Goal: Navigation & Orientation: Find specific page/section

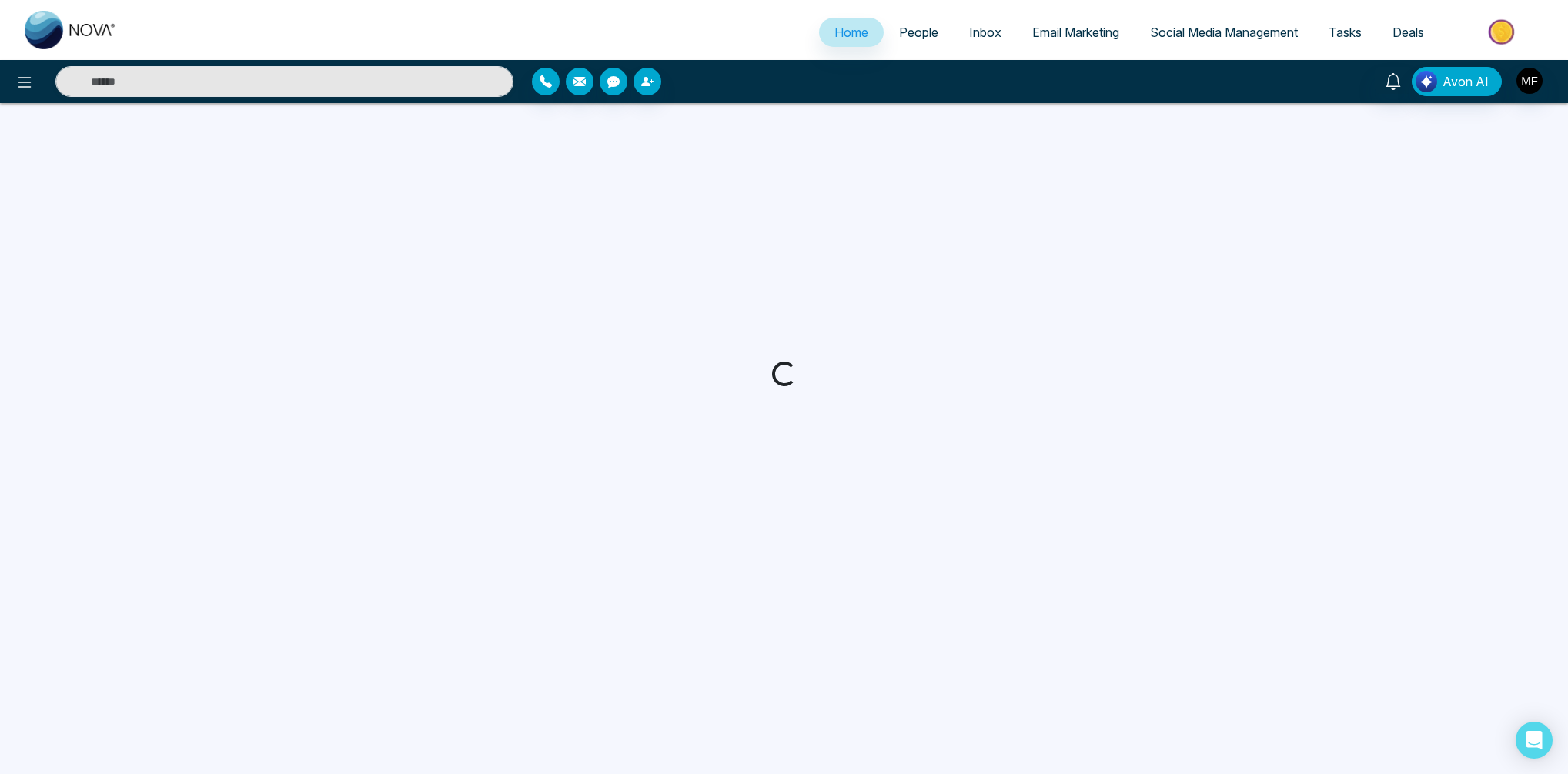
select select "*"
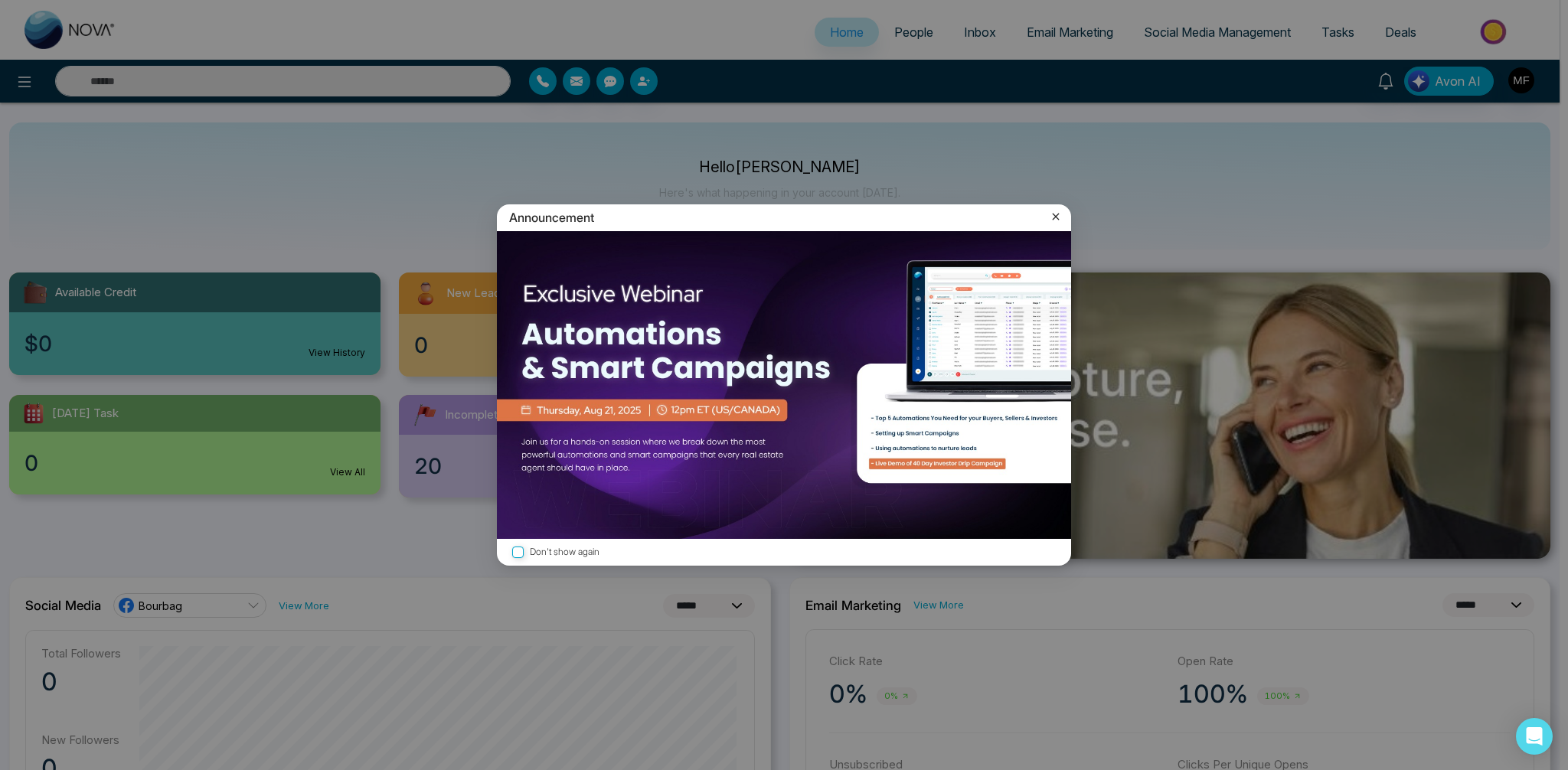
click at [1058, 225] on icon at bounding box center [1056, 216] width 15 height 15
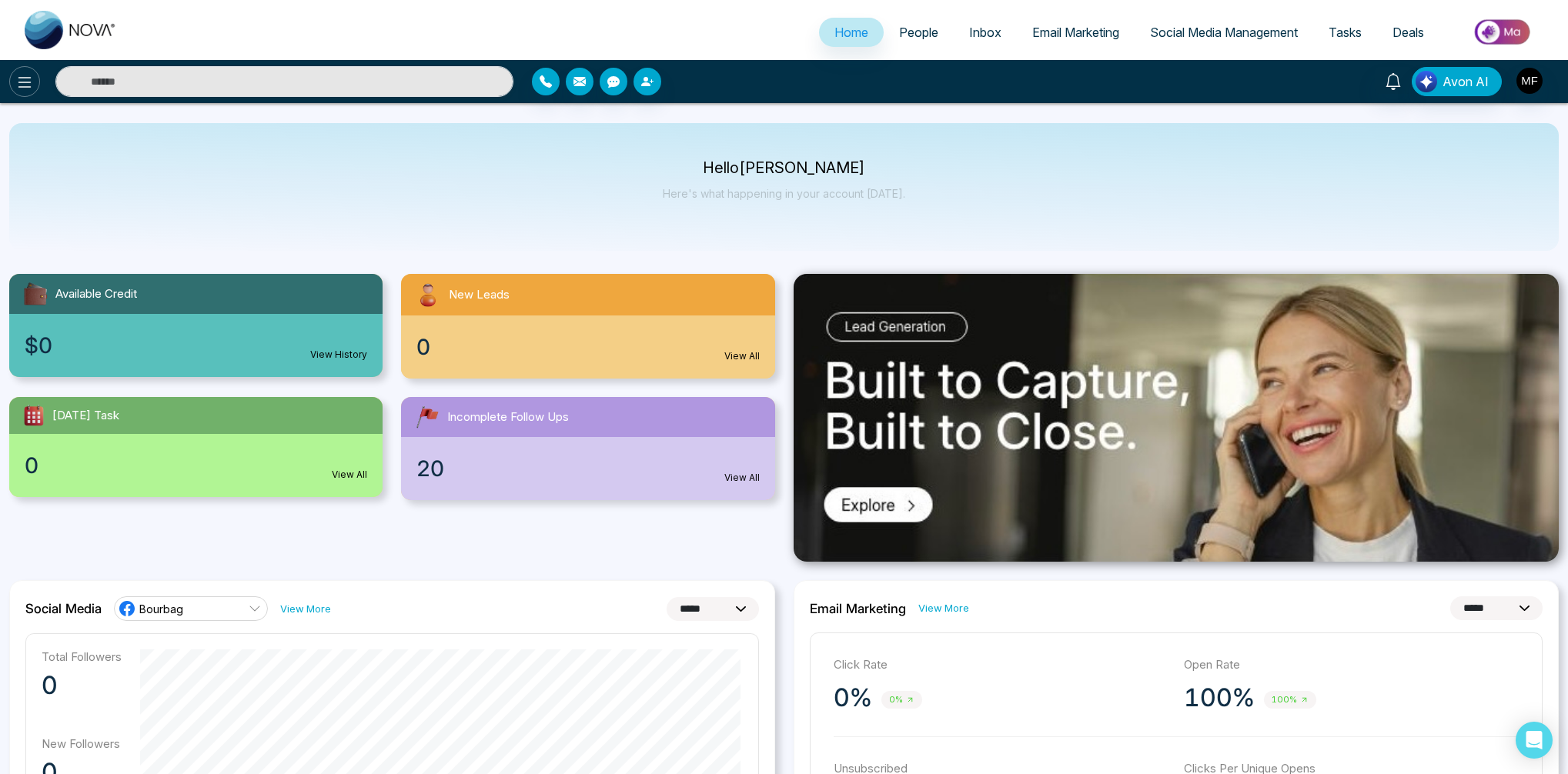
click at [31, 82] on icon at bounding box center [24, 82] width 18 height 18
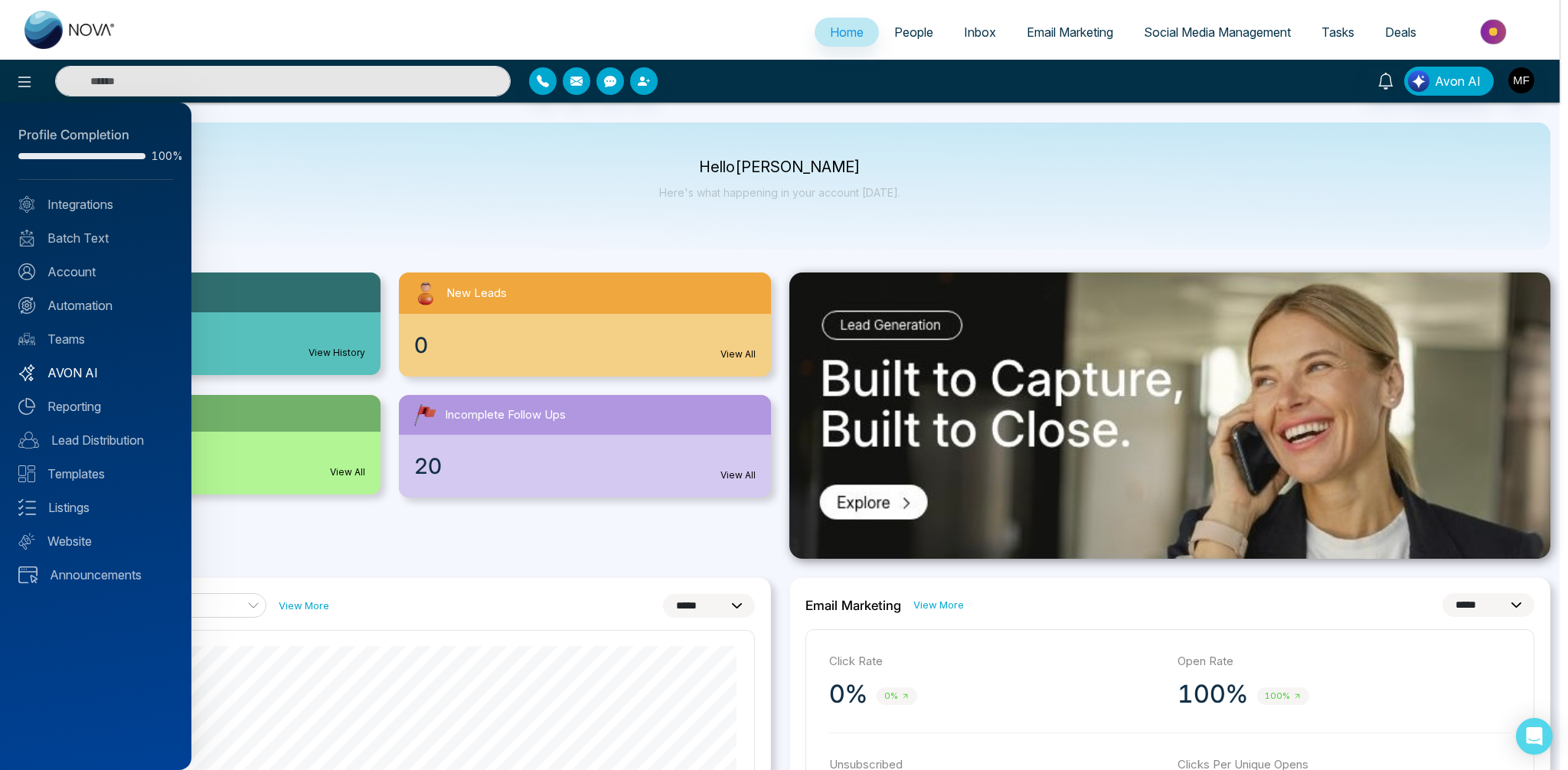
click at [72, 372] on link "AVON AI" at bounding box center [95, 373] width 155 height 18
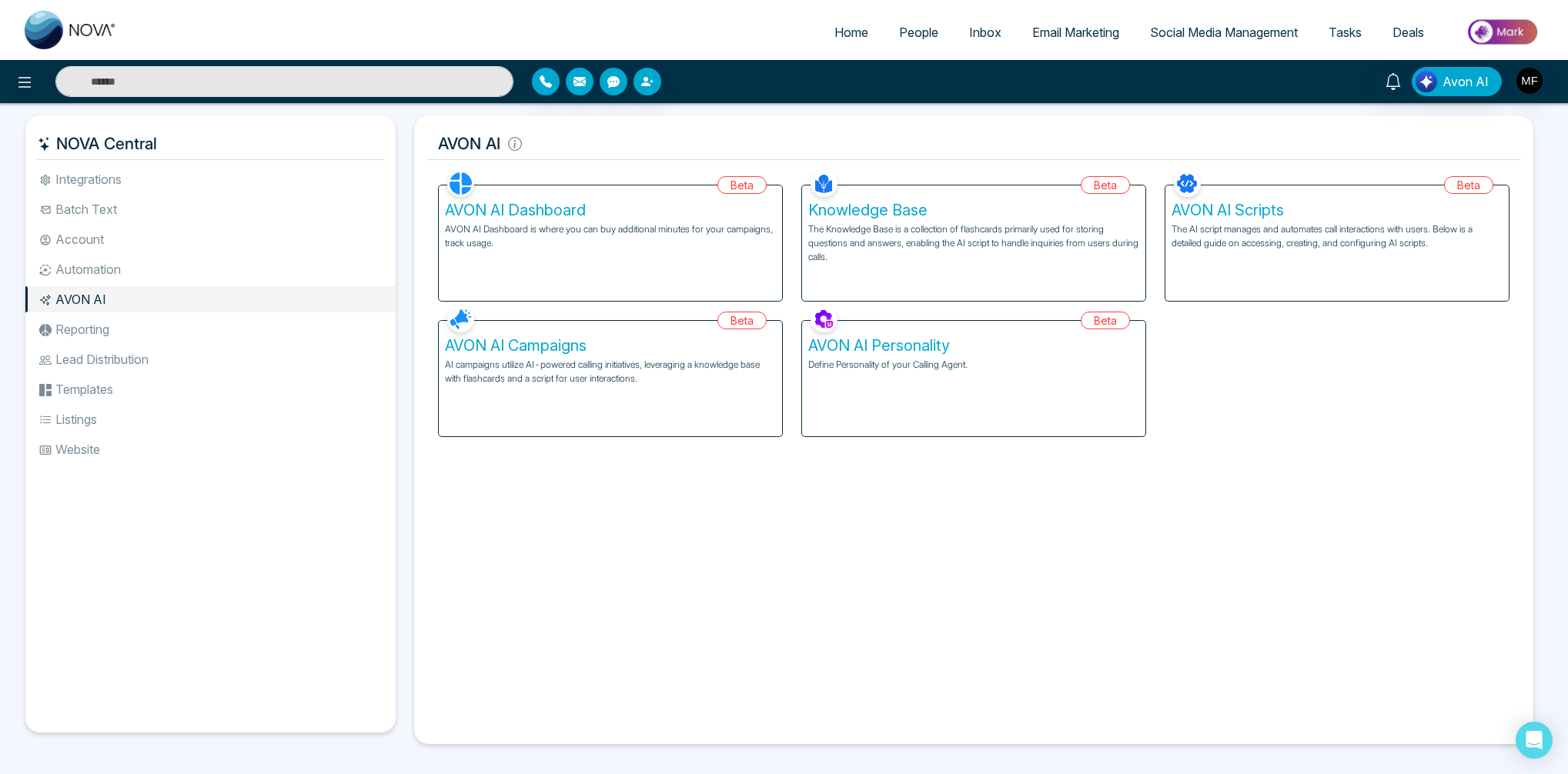
click at [613, 229] on p "AVON AI Dashboard is where you can buy additional minutes for your campaigns, t…" at bounding box center [610, 236] width 331 height 27
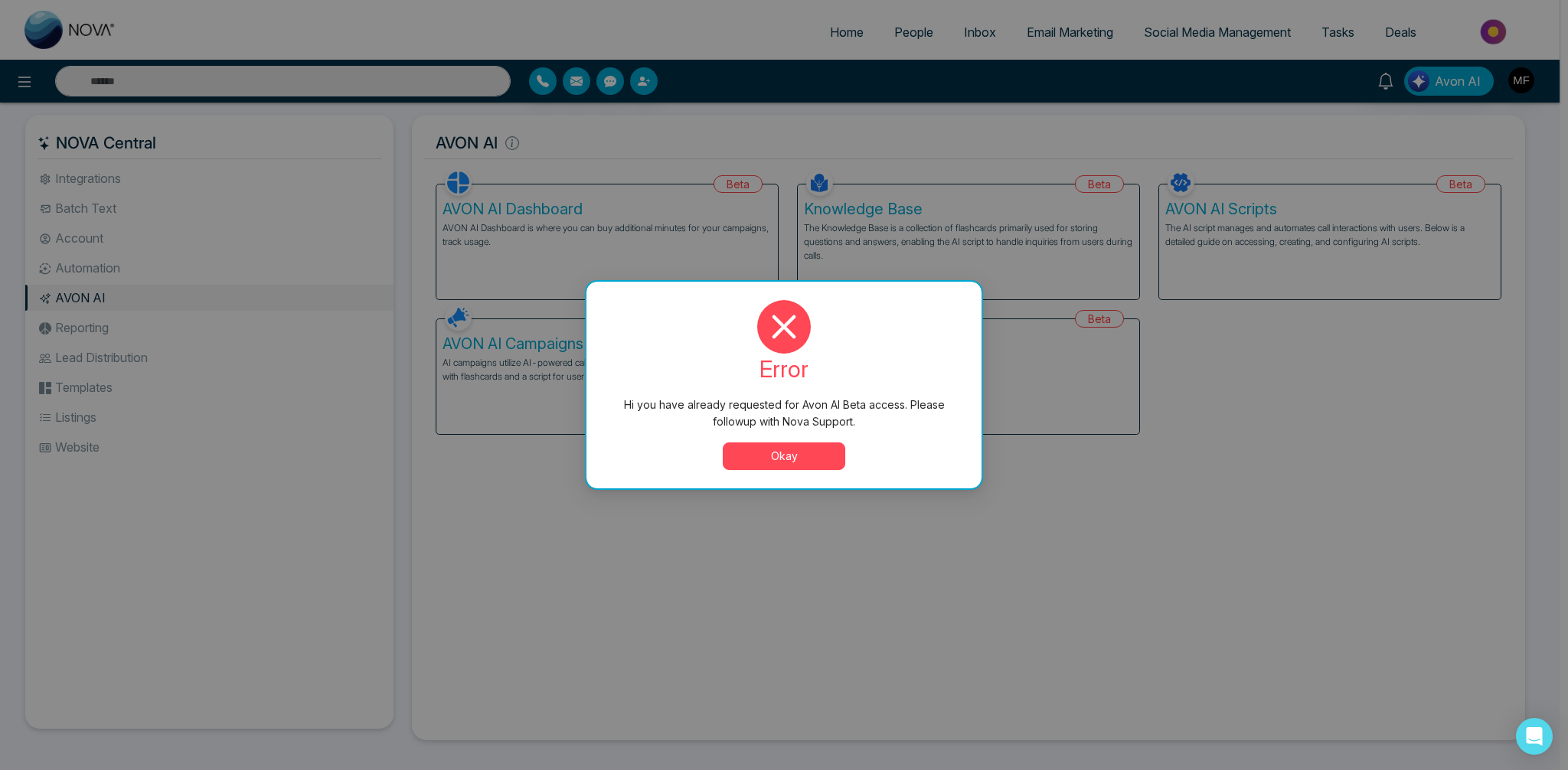
click at [810, 458] on button "Okay" at bounding box center [784, 456] width 123 height 27
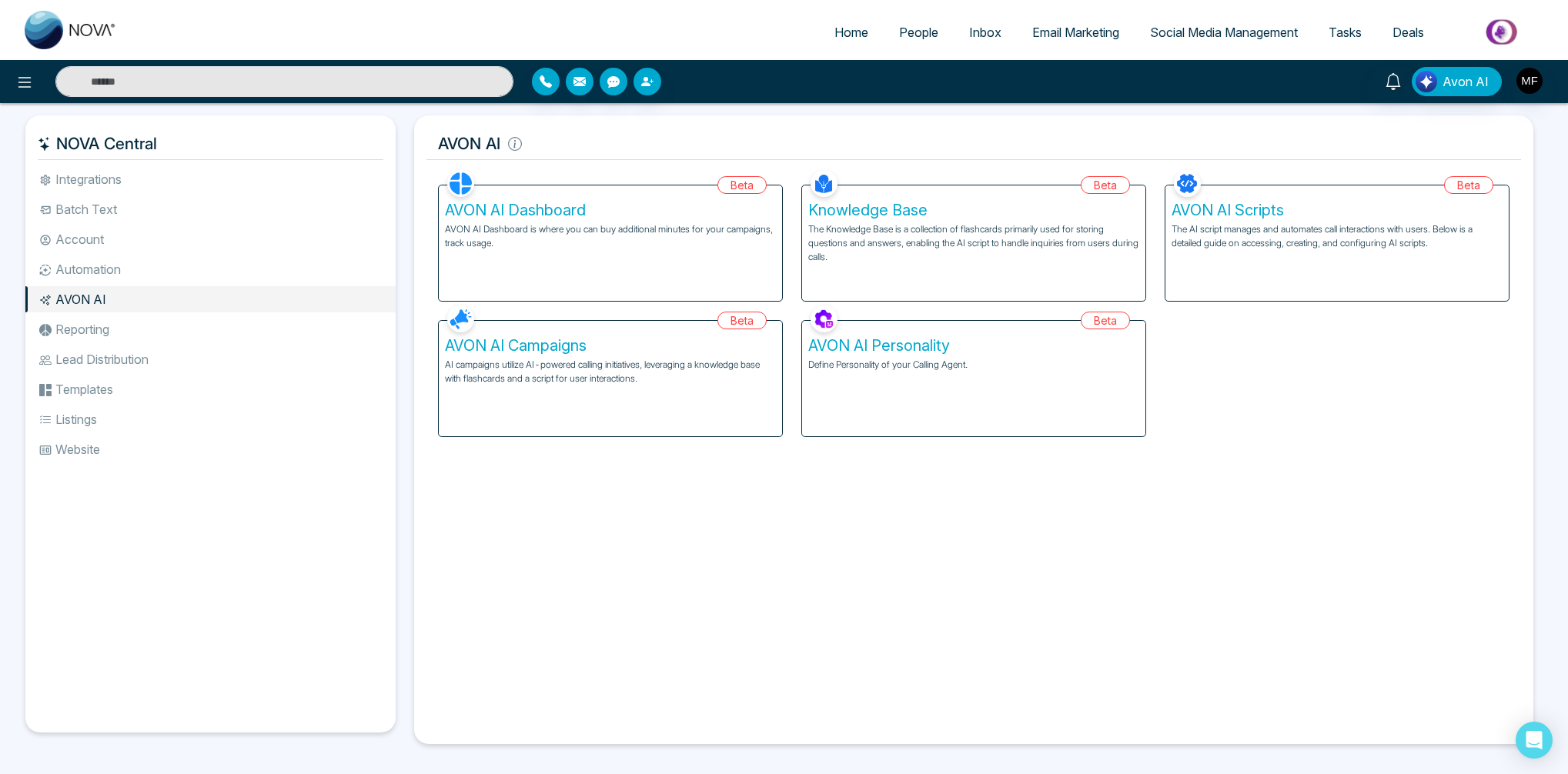
click at [107, 327] on li "Reporting" at bounding box center [210, 329] width 370 height 26
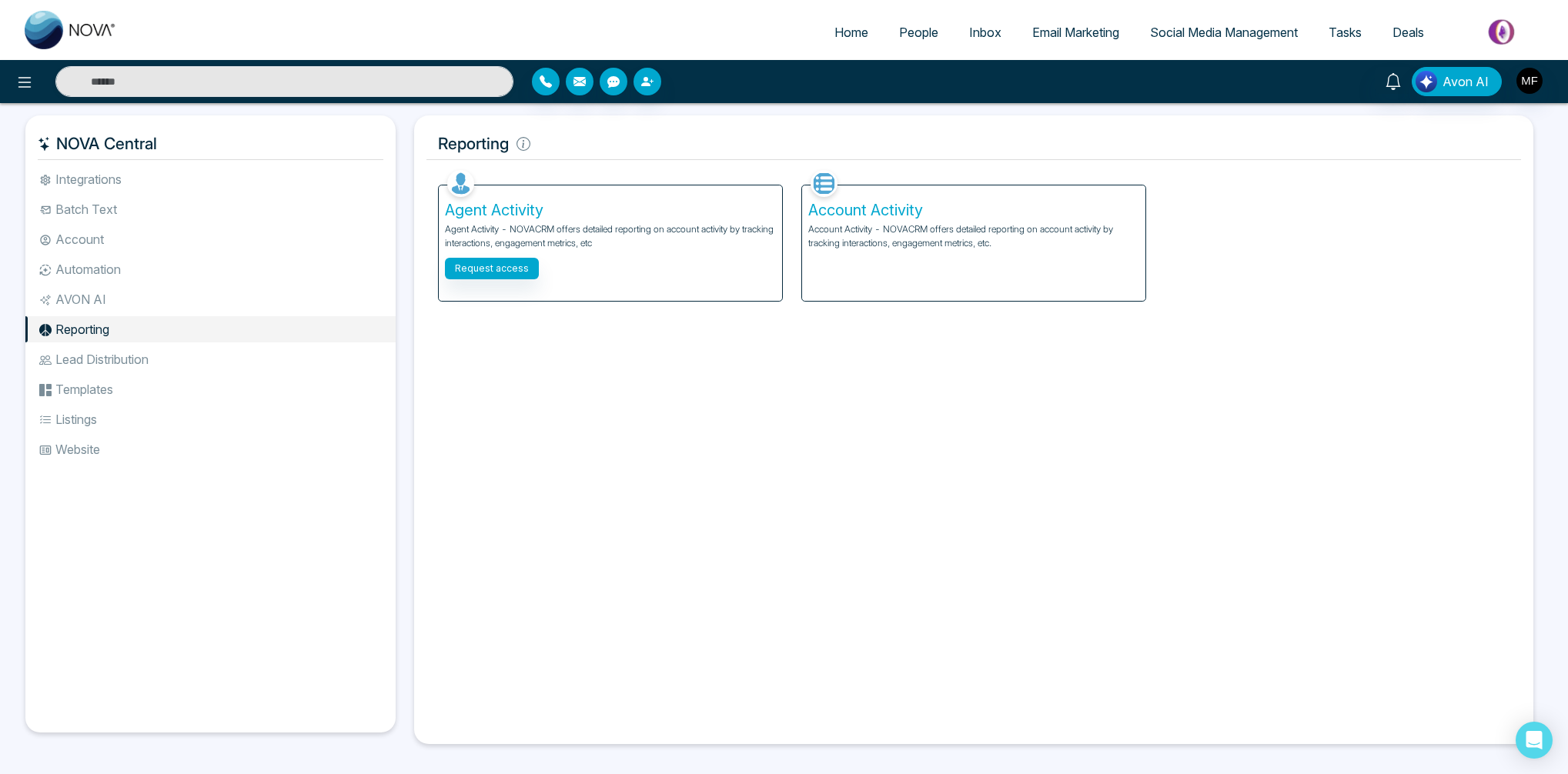
click at [111, 363] on li "Lead Distribution" at bounding box center [210, 359] width 370 height 26
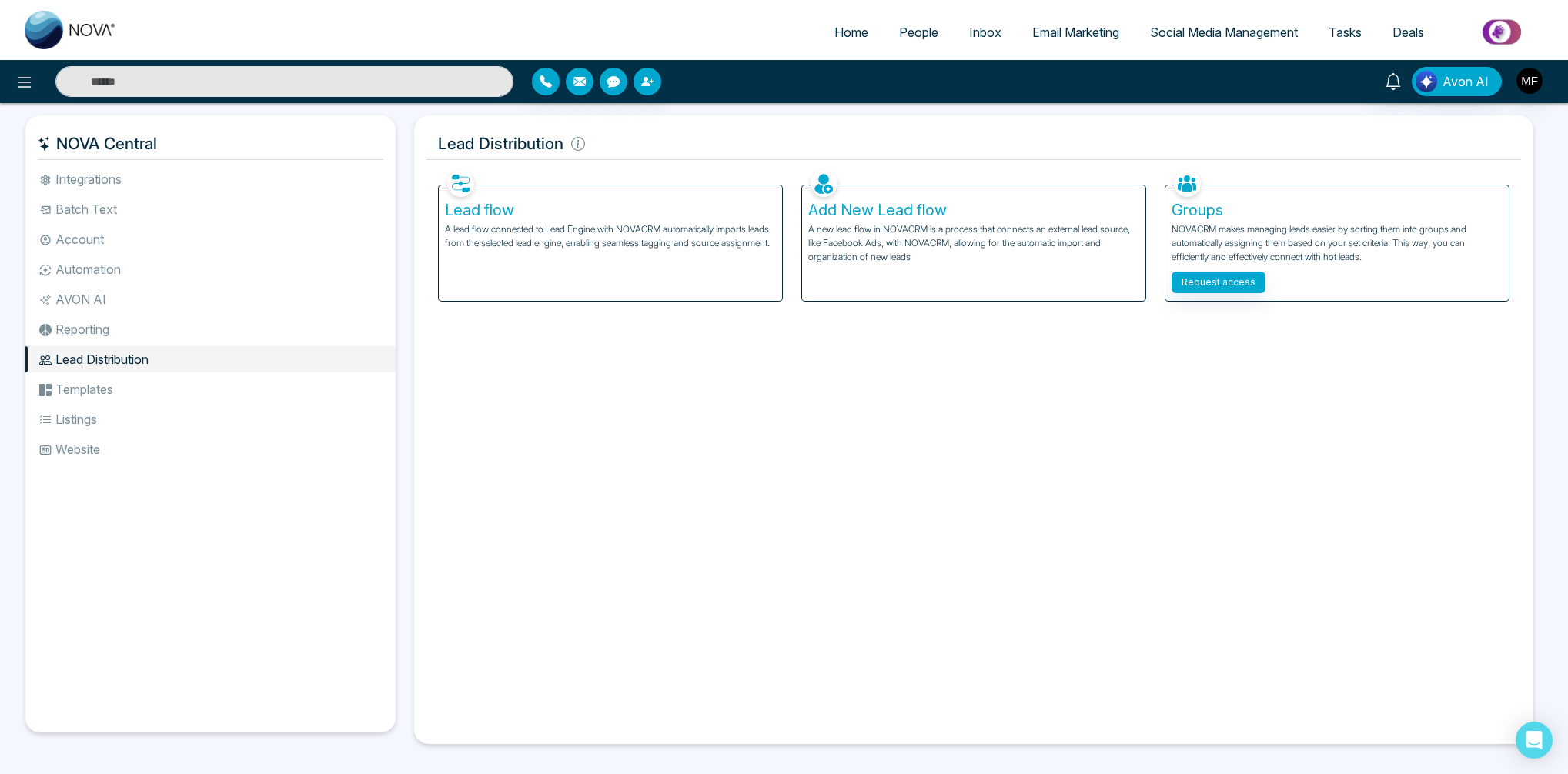
click at [117, 343] on ul "Integrations Batch Text Account Automation AVON AI Reporting Lead Distribution …" at bounding box center [210, 437] width 370 height 542
click at [89, 339] on li "Reporting" at bounding box center [210, 329] width 370 height 26
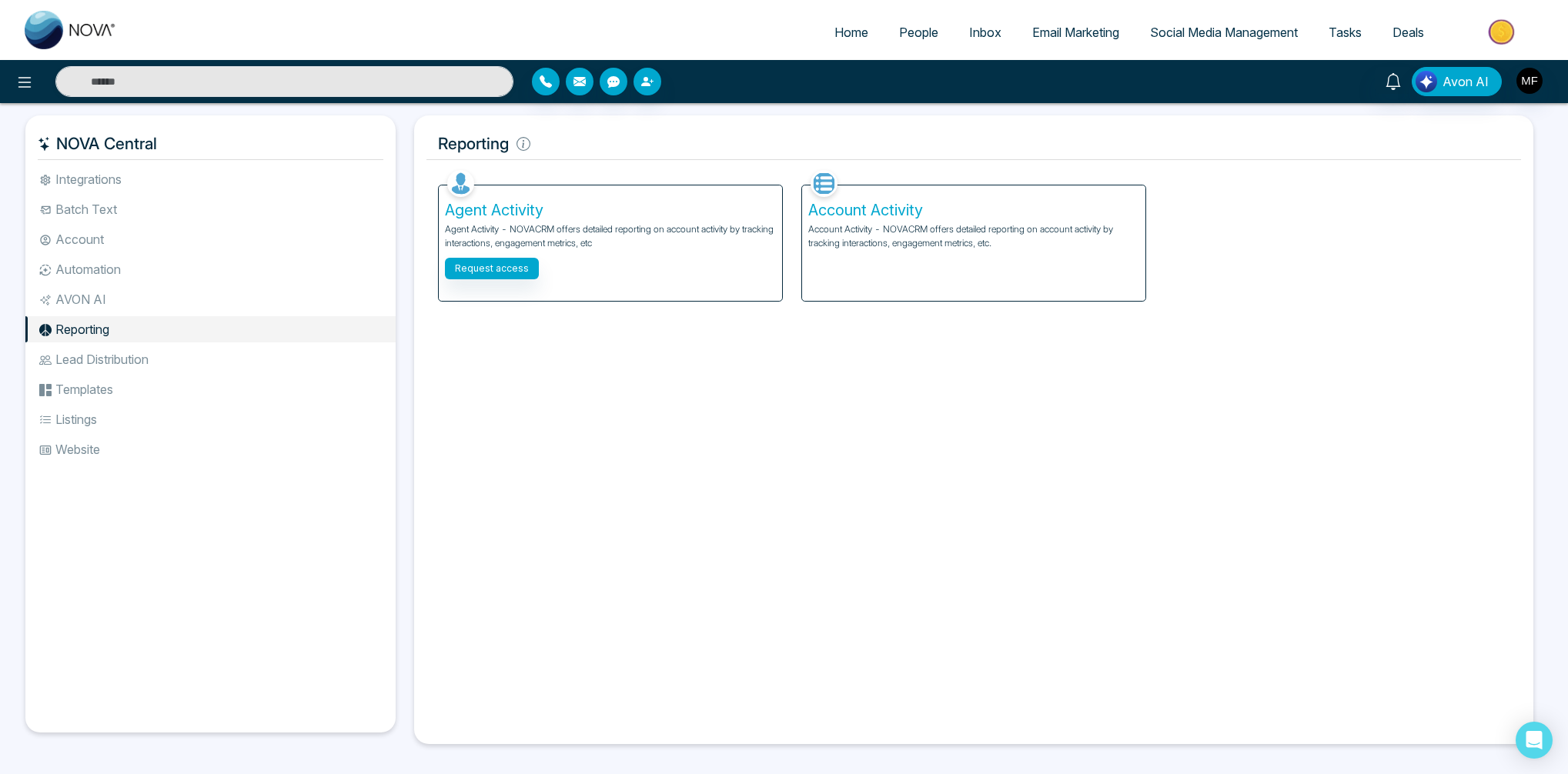
click at [91, 306] on li "AVON AI" at bounding box center [210, 299] width 370 height 26
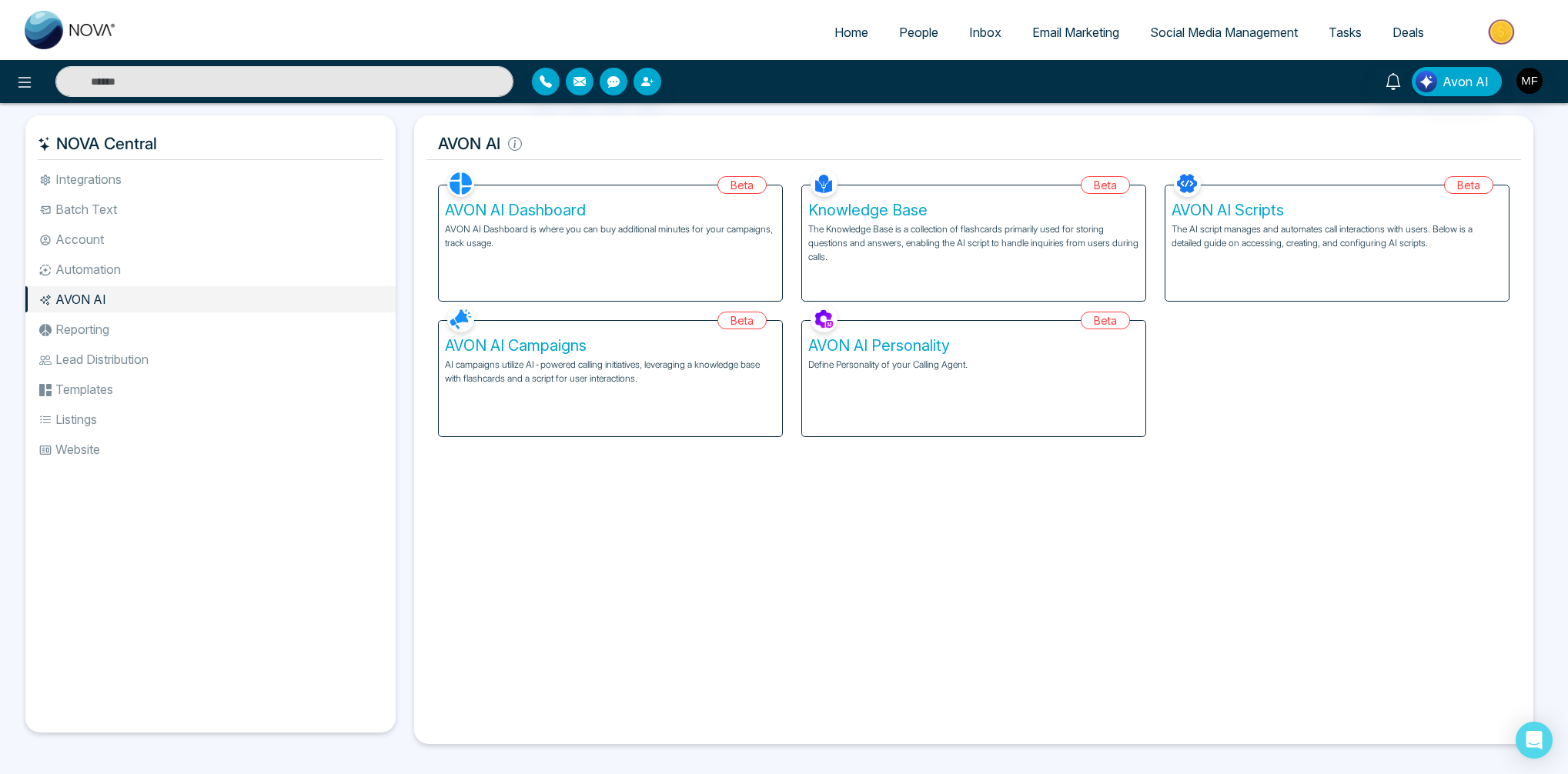
click at [628, 232] on p "AVON AI Dashboard is where you can buy additional minutes for your campaigns, t…" at bounding box center [610, 236] width 331 height 27
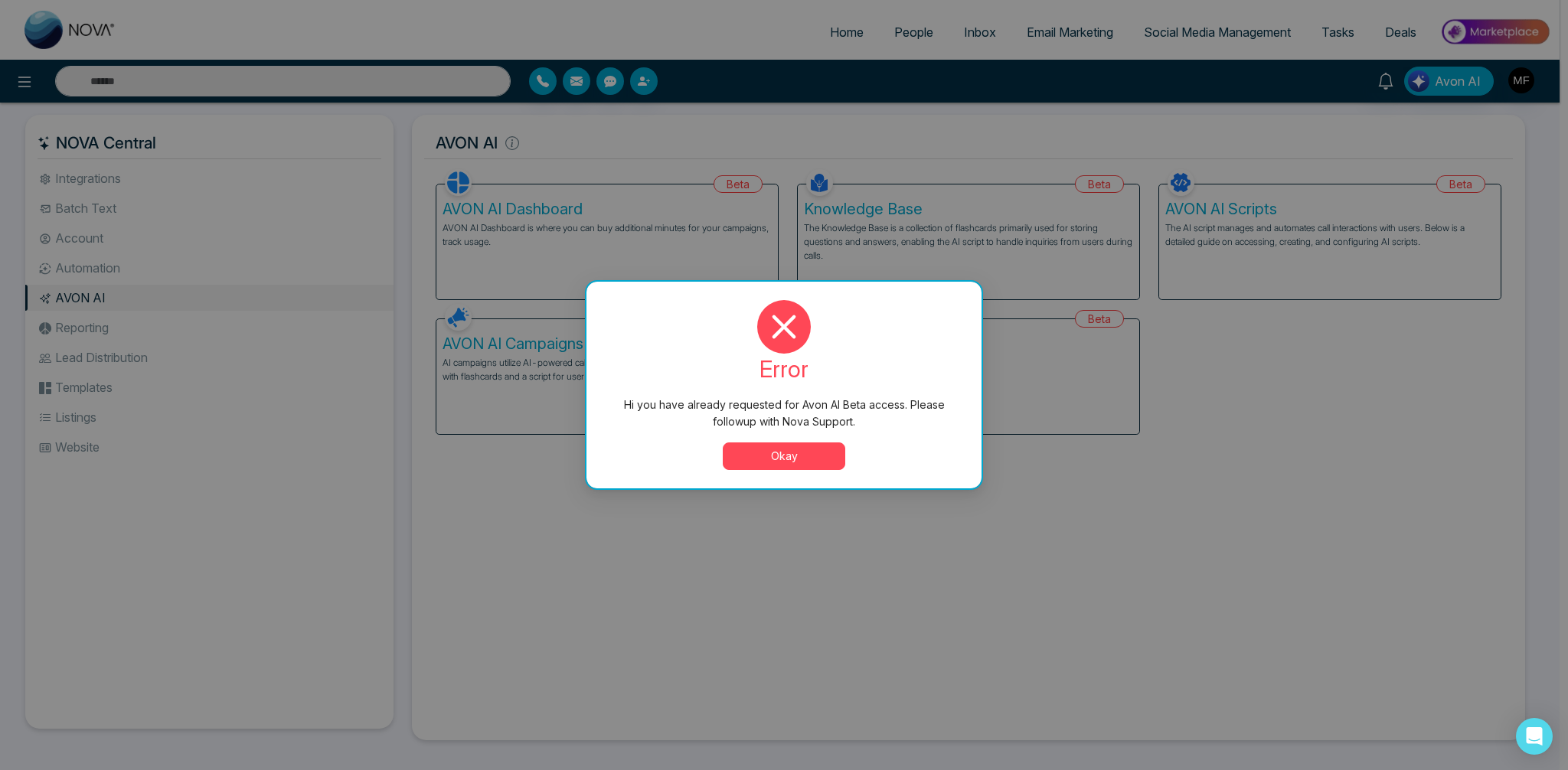
click at [743, 463] on button "Okay" at bounding box center [784, 456] width 123 height 27
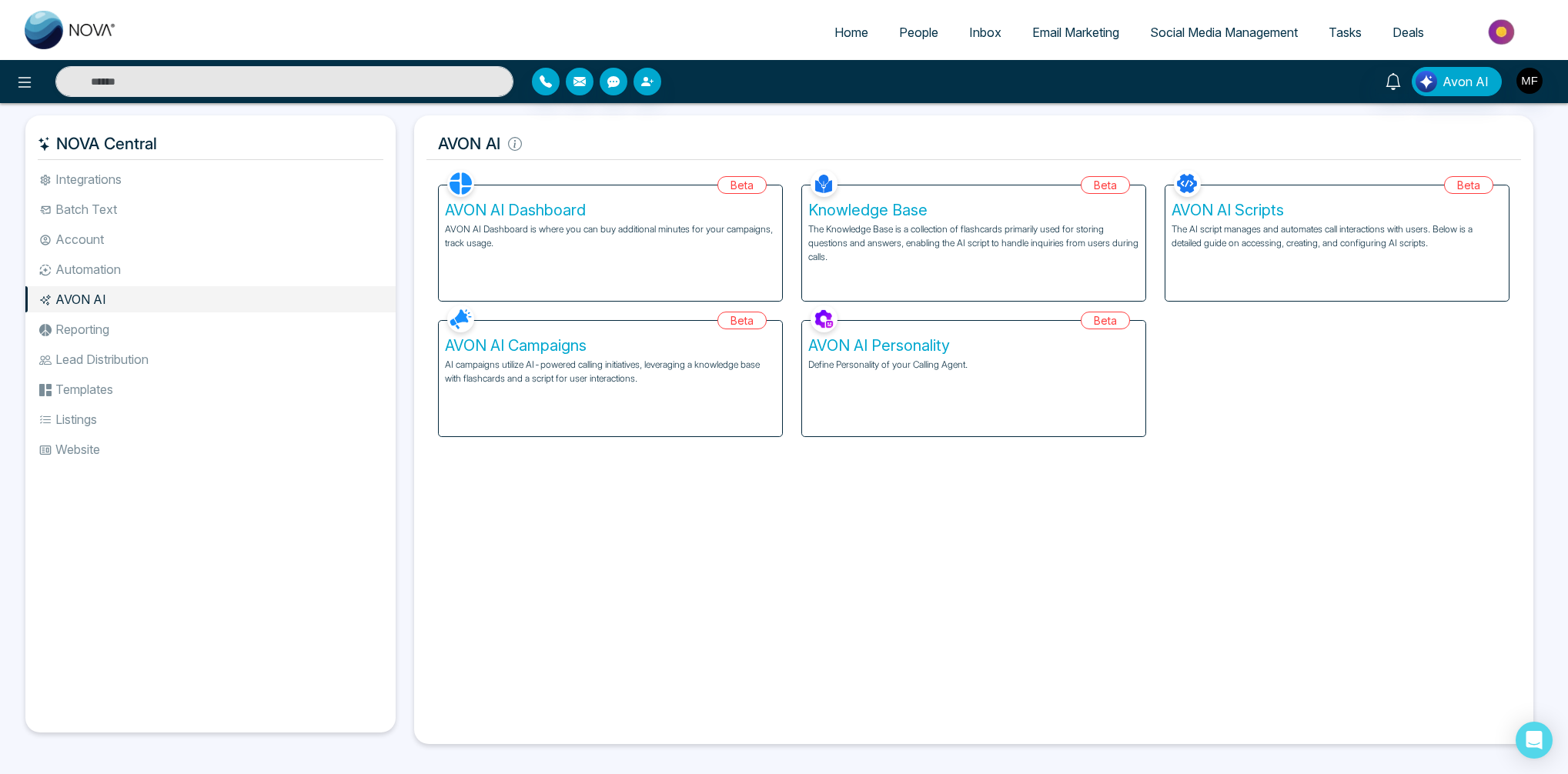
click at [1059, 35] on span "Email Marketing" at bounding box center [1076, 32] width 87 height 15
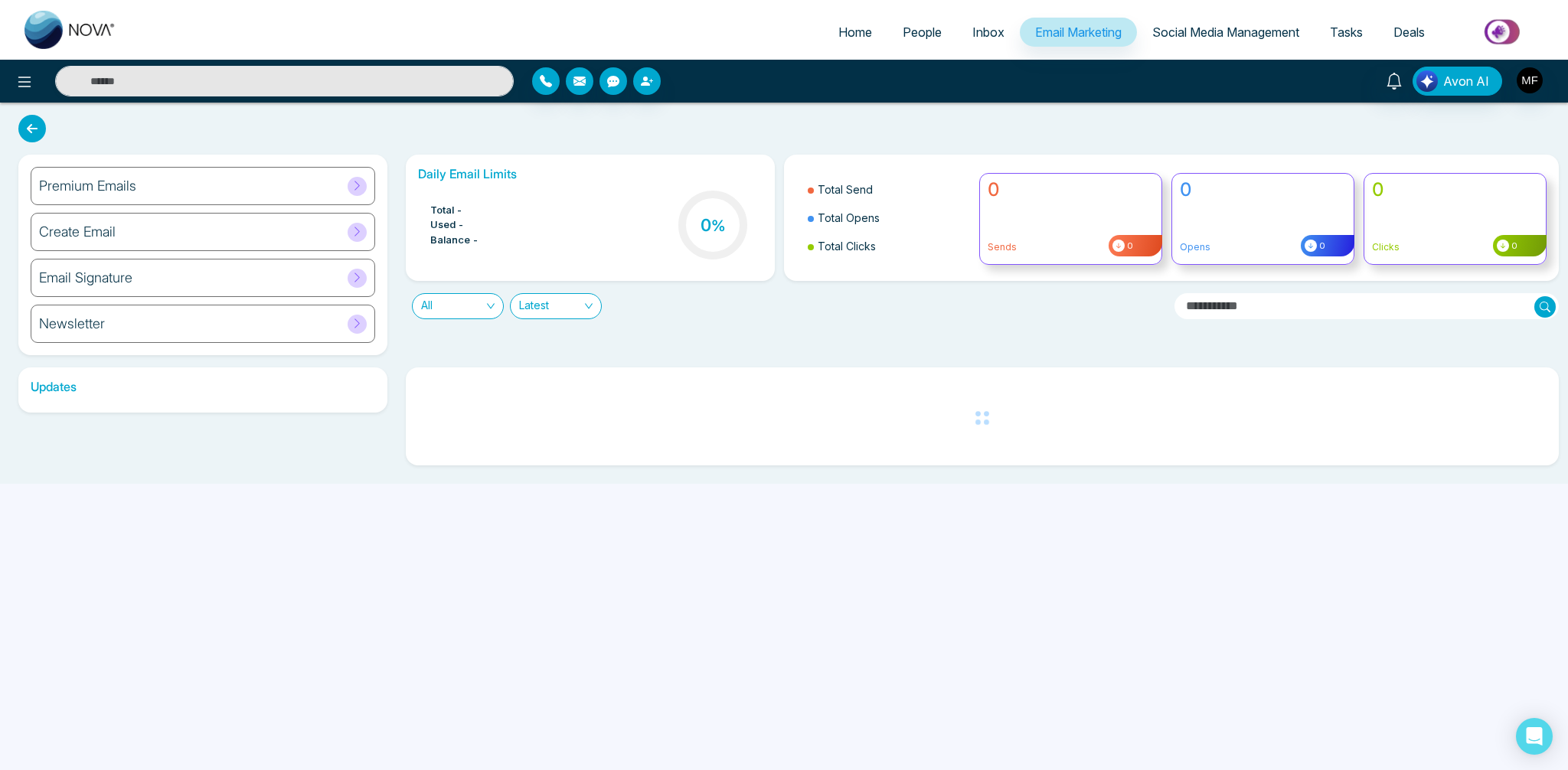
click at [972, 27] on span "Inbox" at bounding box center [988, 32] width 32 height 15
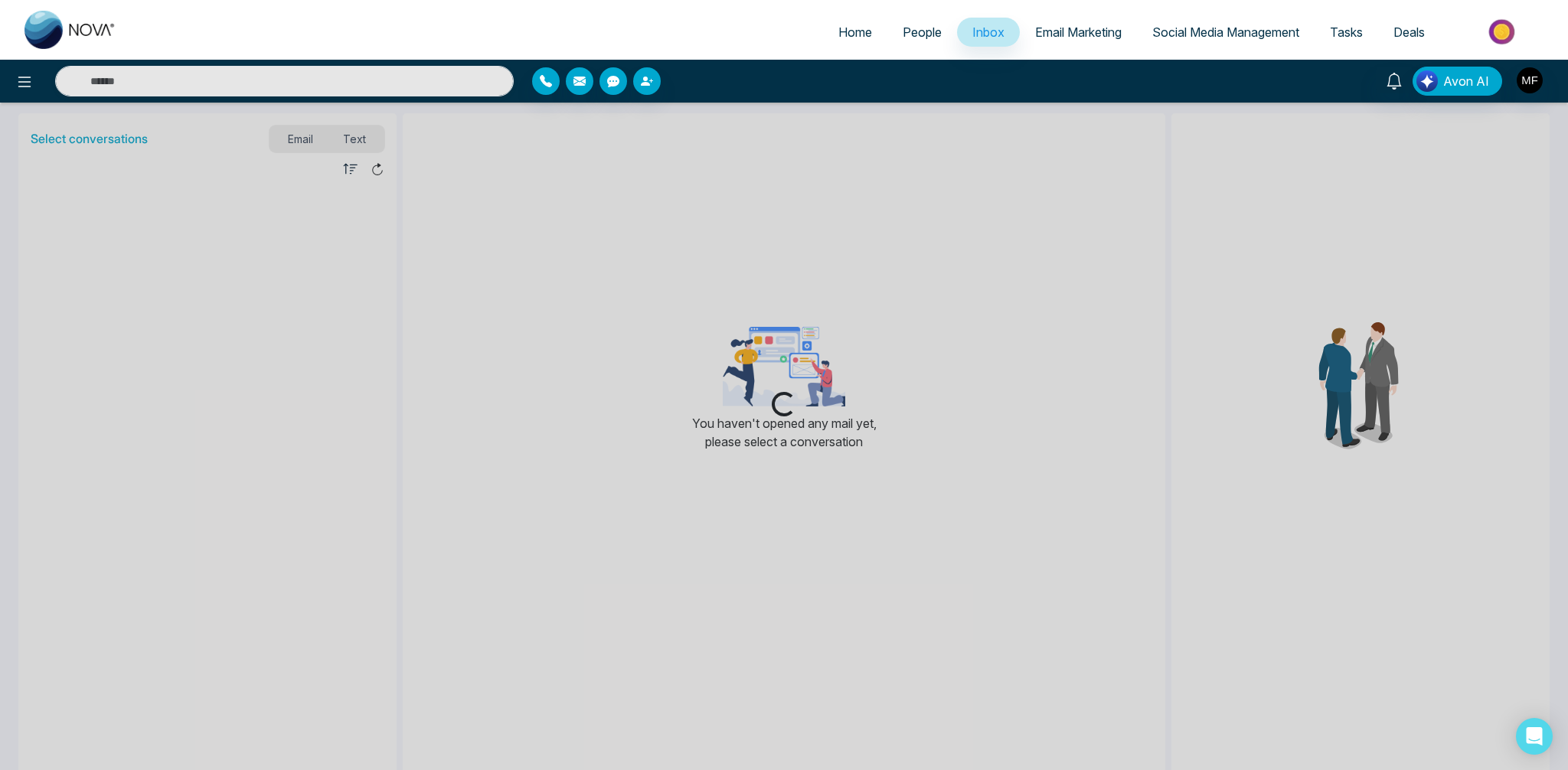
click at [923, 35] on span "People" at bounding box center [922, 32] width 39 height 15
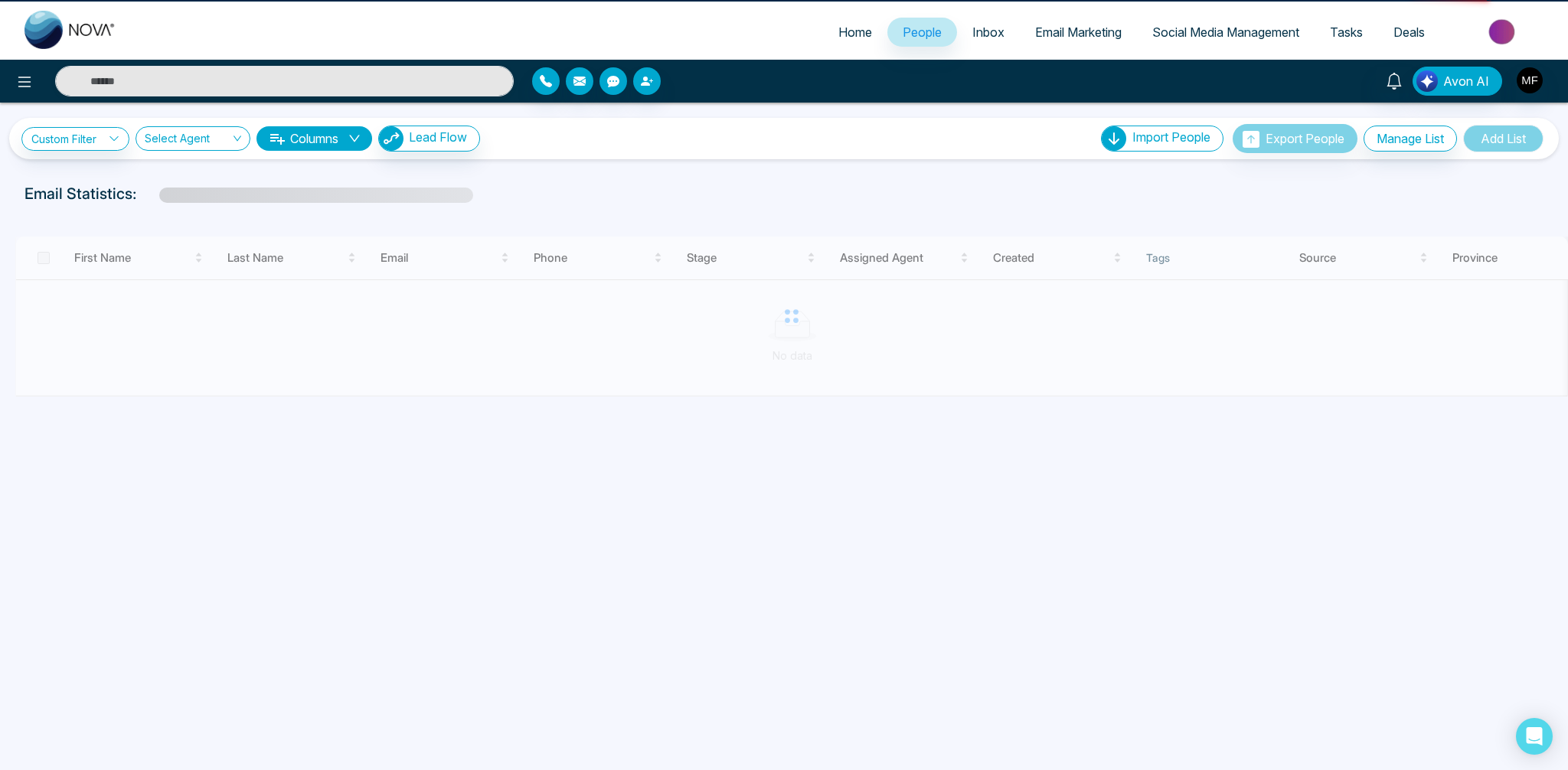
click at [856, 40] on link "Home" at bounding box center [855, 31] width 65 height 29
select select "*"
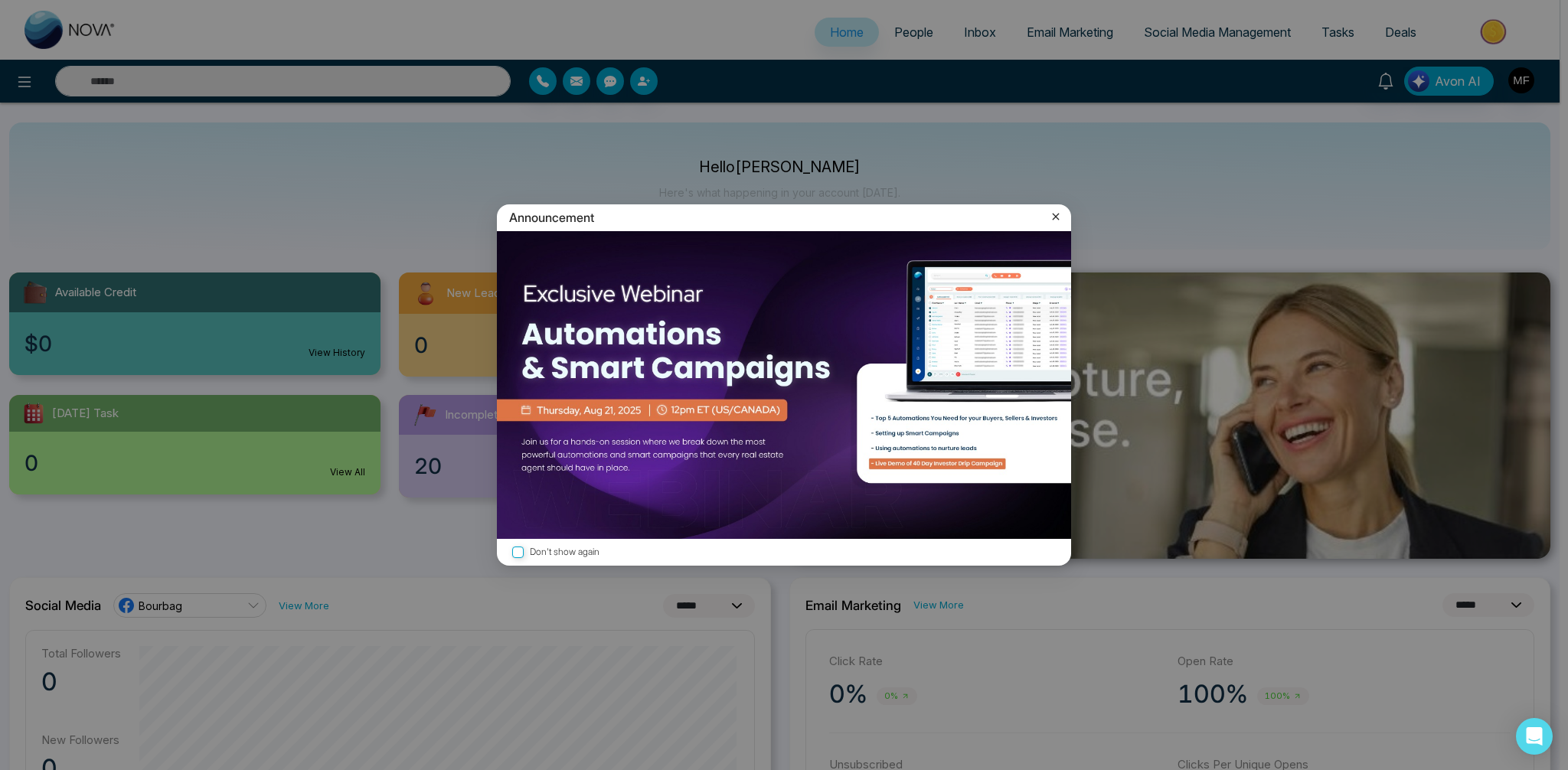
click at [1052, 215] on icon at bounding box center [1056, 216] width 15 height 15
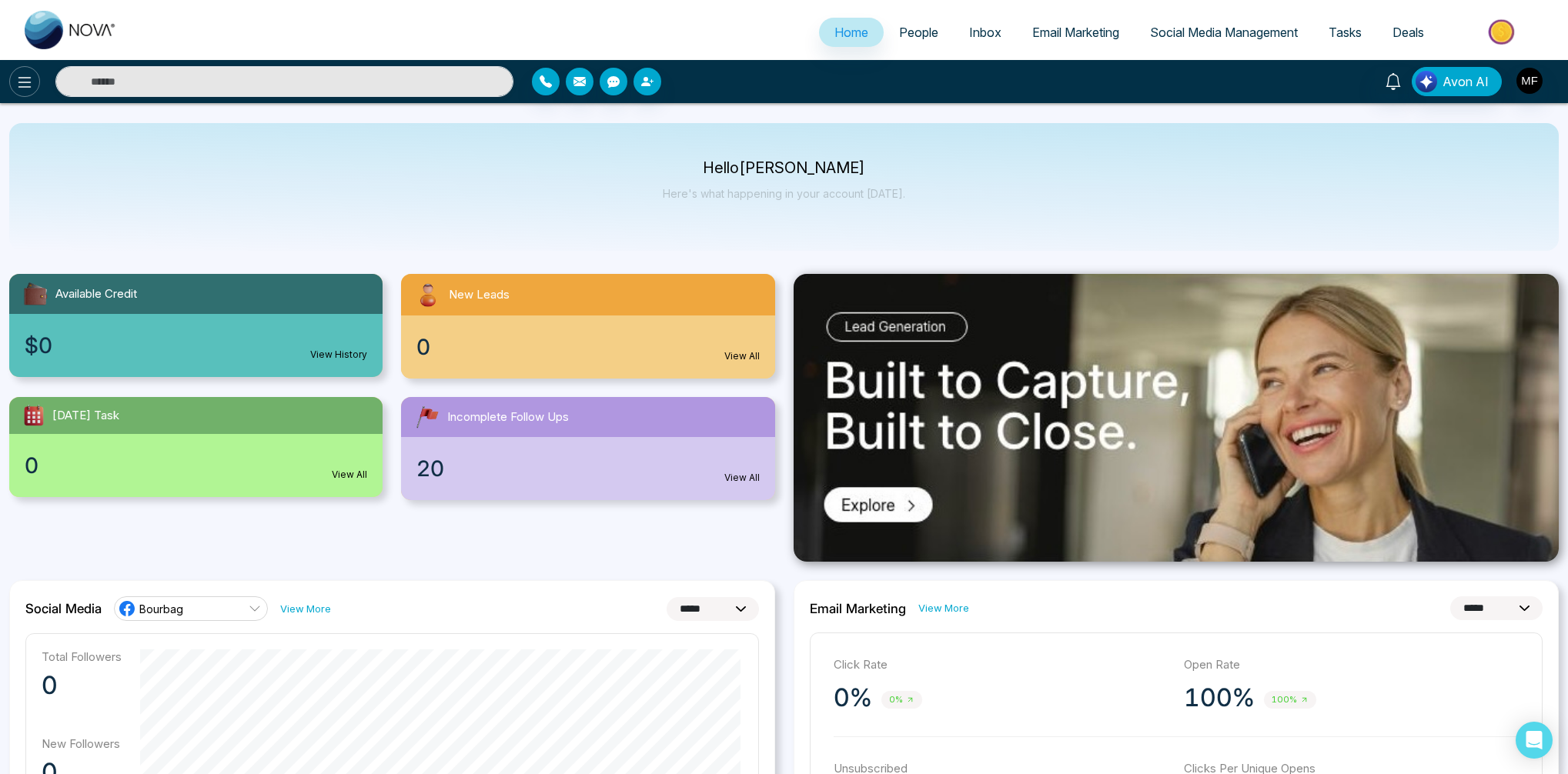
click at [19, 76] on icon at bounding box center [24, 82] width 18 height 18
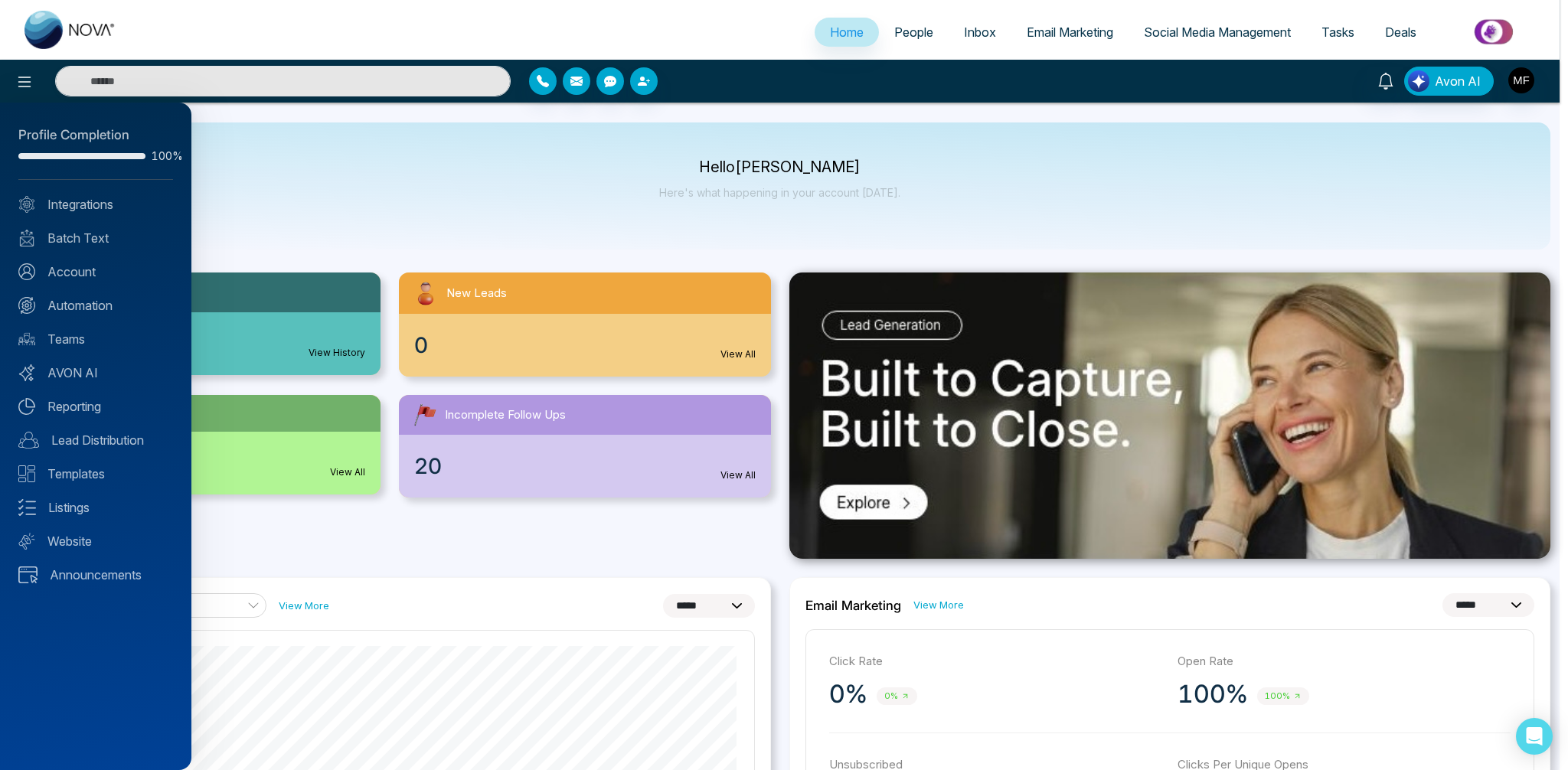
click at [604, 87] on div at bounding box center [784, 385] width 1568 height 770
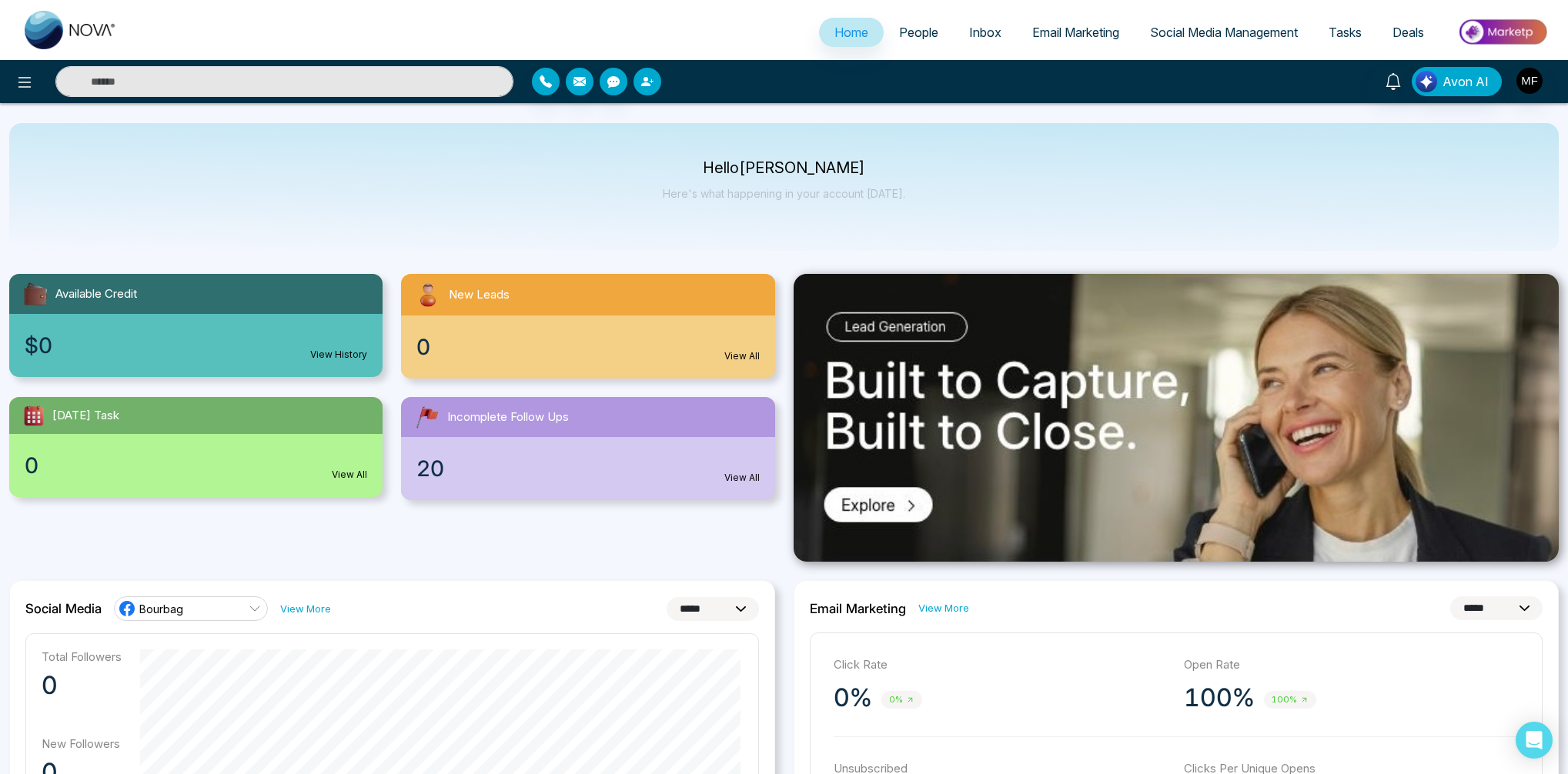
click at [647, 85] on icon "button" at bounding box center [646, 81] width 9 height 9
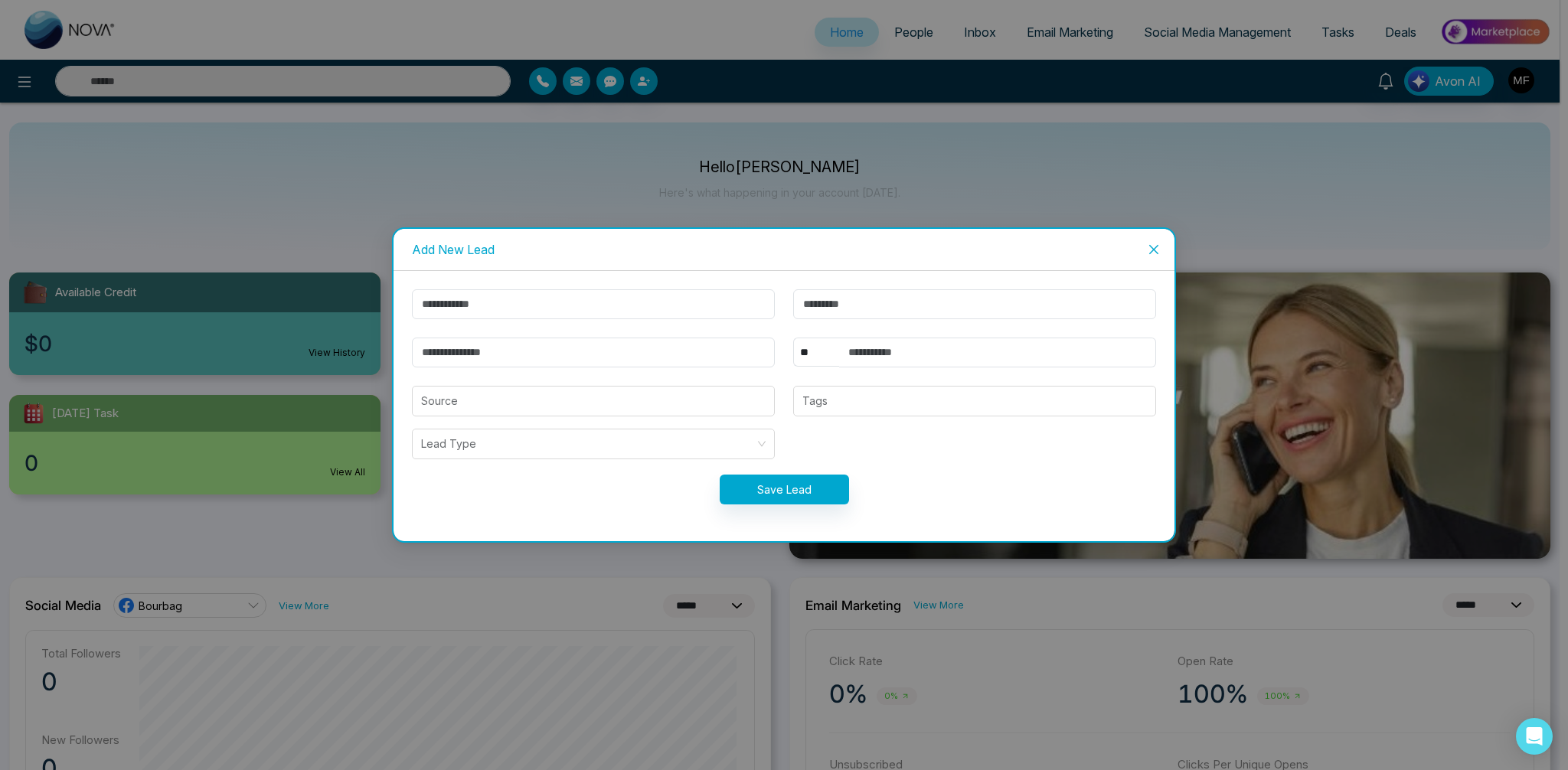
click at [603, 86] on div "Add New Lead ** **** *** *** *** **** *** Source Tags Lead Type Save Lead" at bounding box center [784, 385] width 1568 height 770
click at [1151, 250] on icon "close" at bounding box center [1154, 249] width 12 height 12
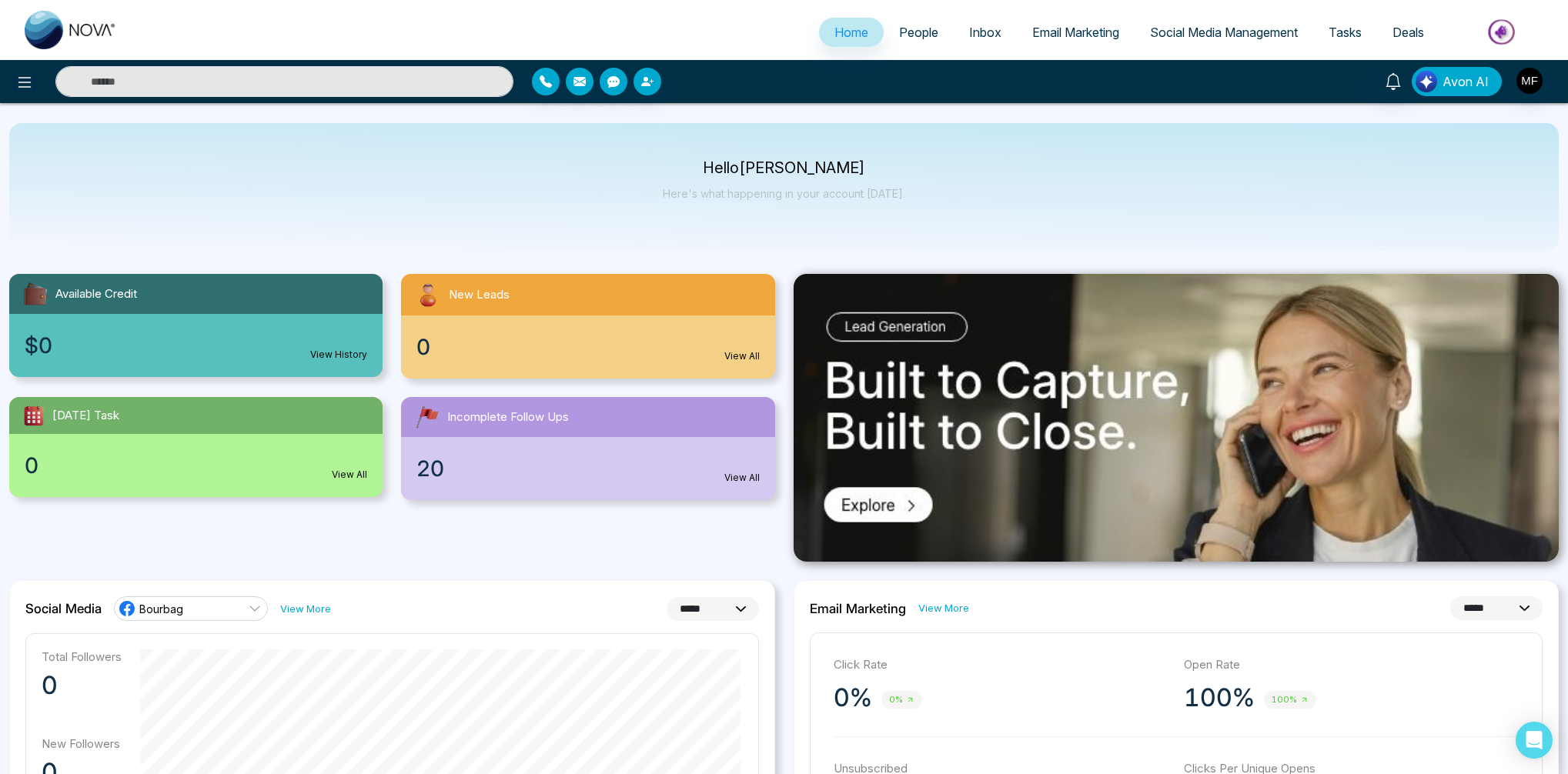
click at [1465, 86] on span "Avon AI" at bounding box center [1465, 82] width 46 height 18
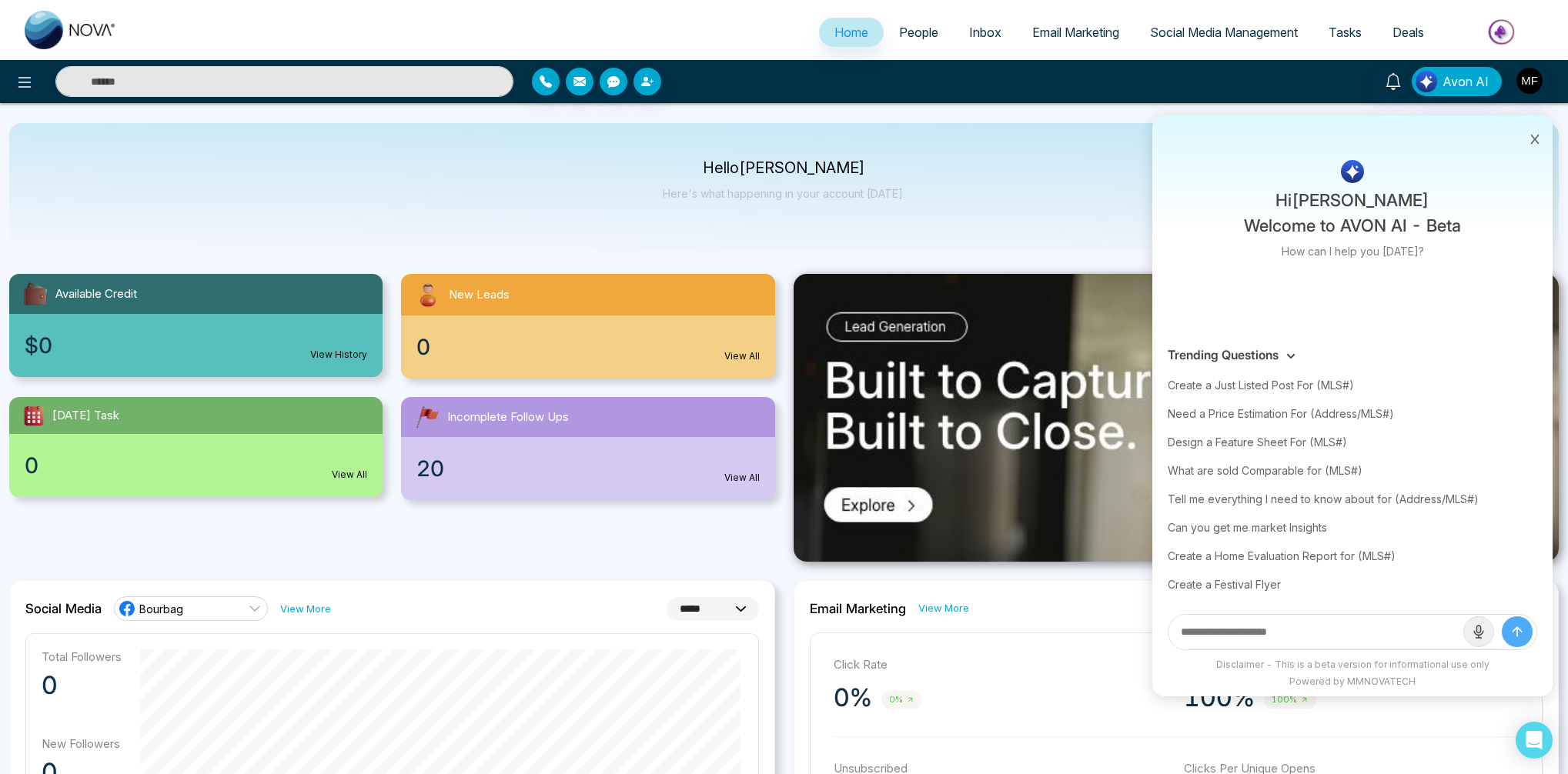
click at [1542, 139] on button at bounding box center [1535, 137] width 20 height 29
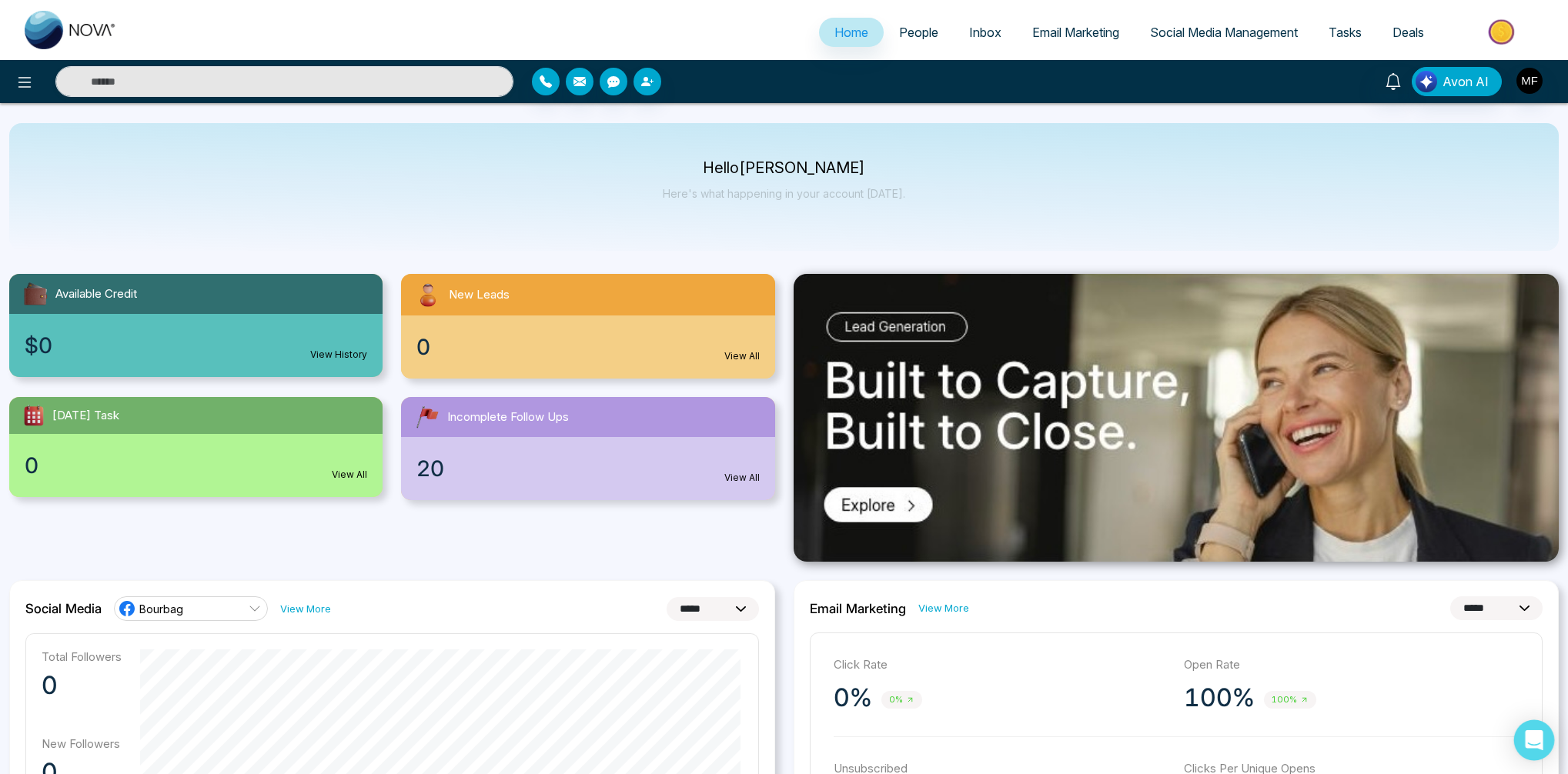
click at [1545, 740] on div "Open Intercom Messenger" at bounding box center [1534, 741] width 41 height 41
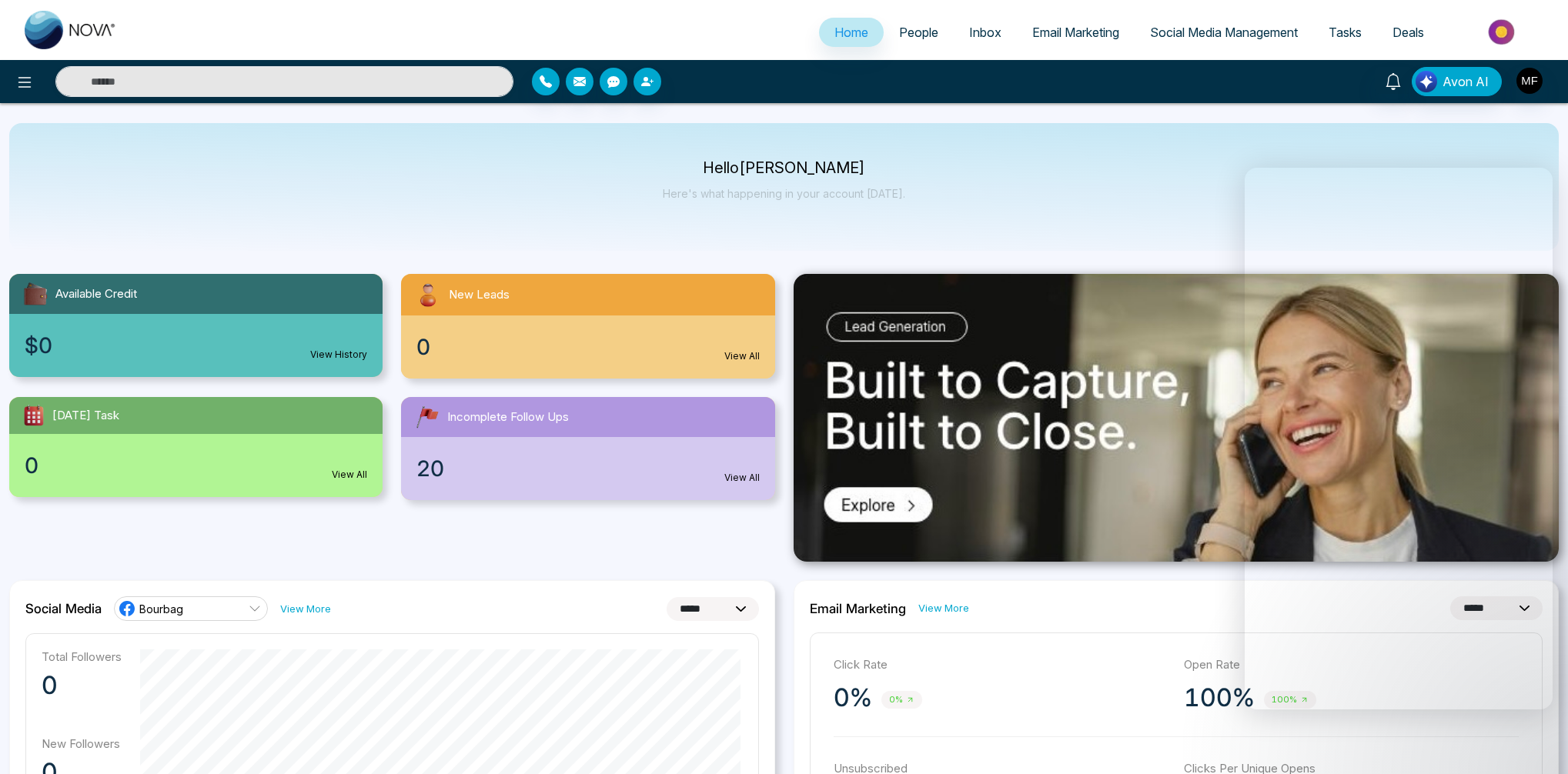
click at [1489, 27] on img at bounding box center [1503, 32] width 112 height 35
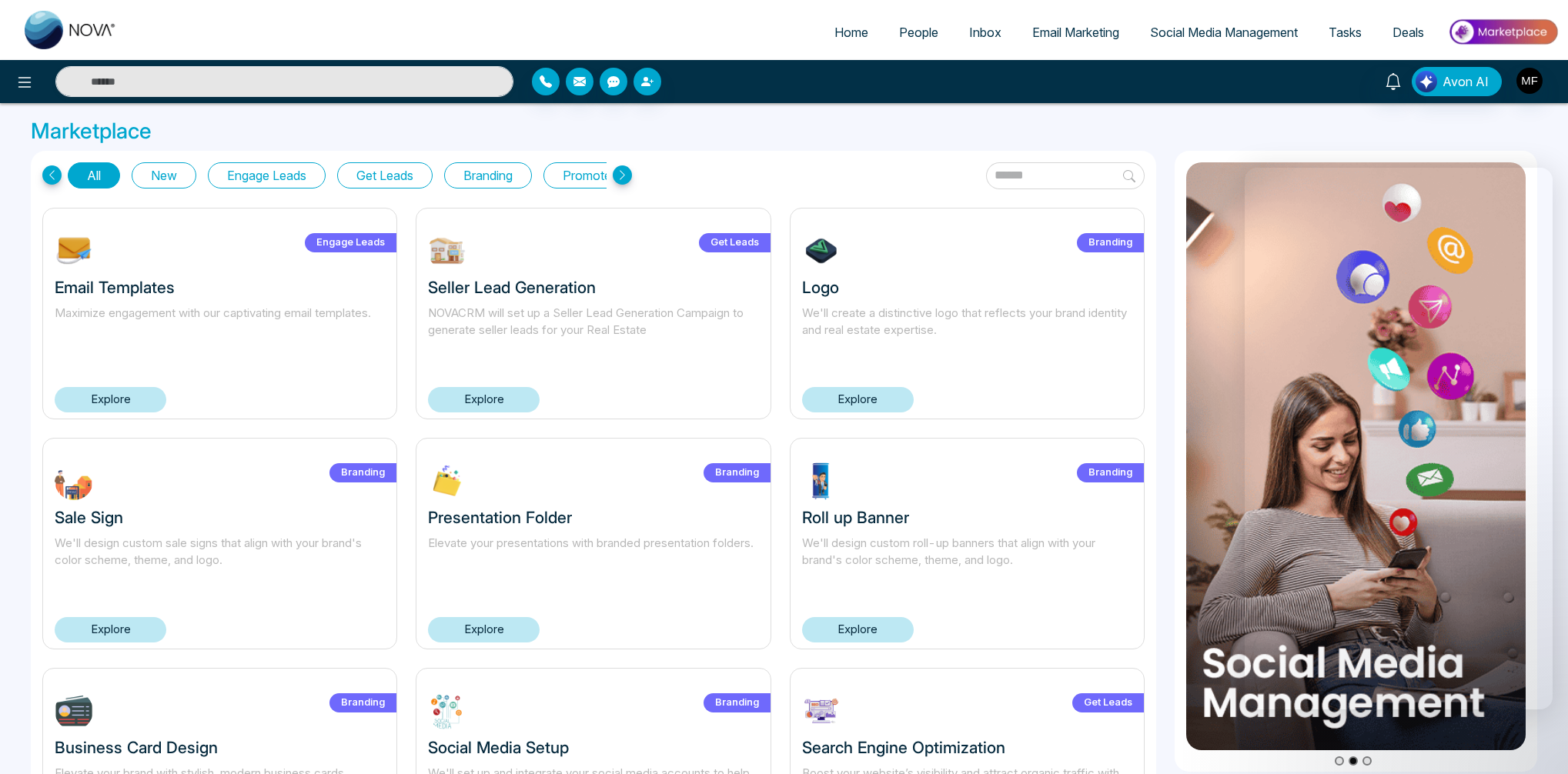
click at [15, 98] on div "Avon AI" at bounding box center [784, 82] width 1568 height 43
click at [18, 87] on icon at bounding box center [24, 82] width 18 height 18
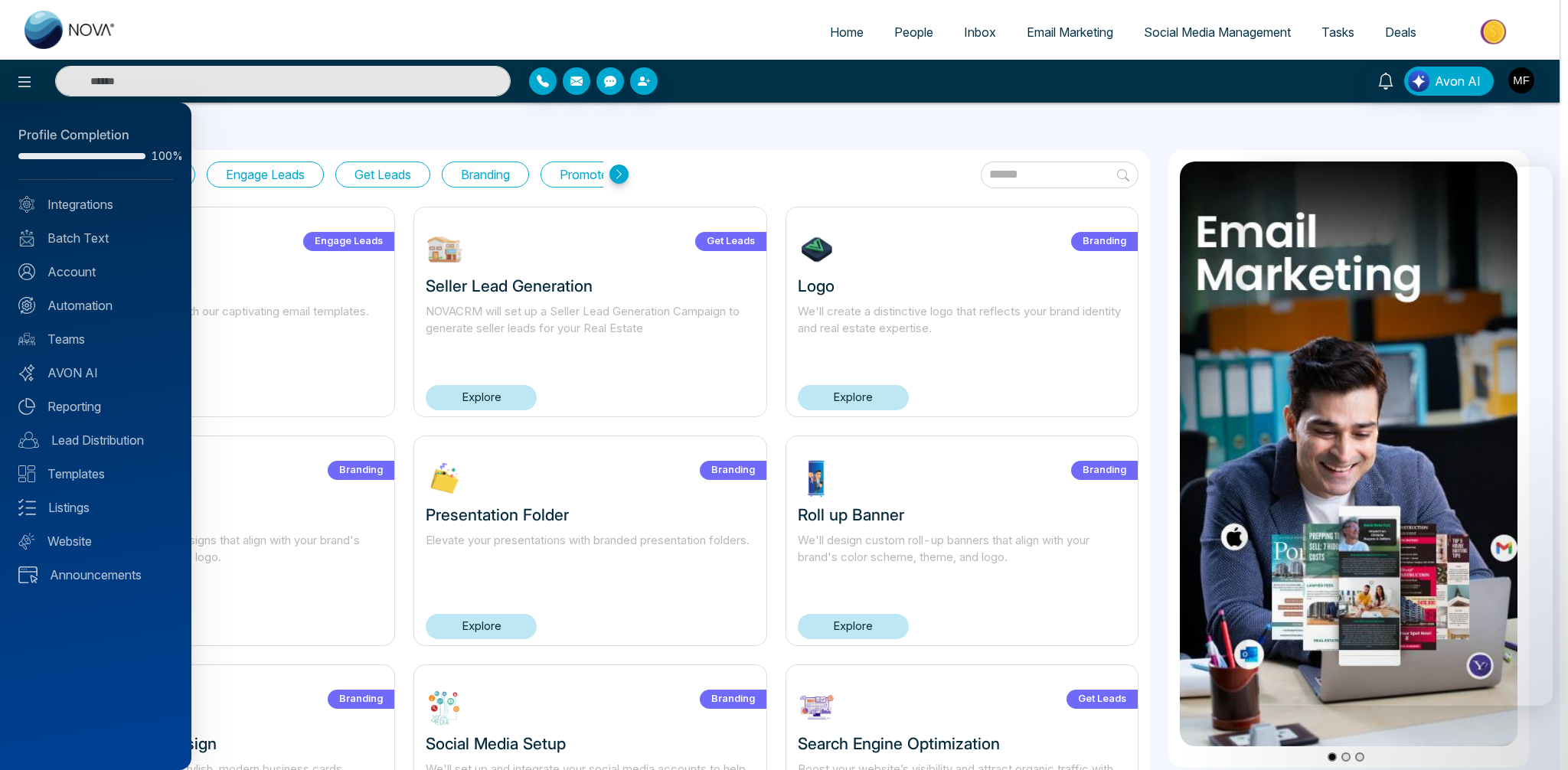
click at [1530, 79] on div at bounding box center [784, 385] width 1568 height 770
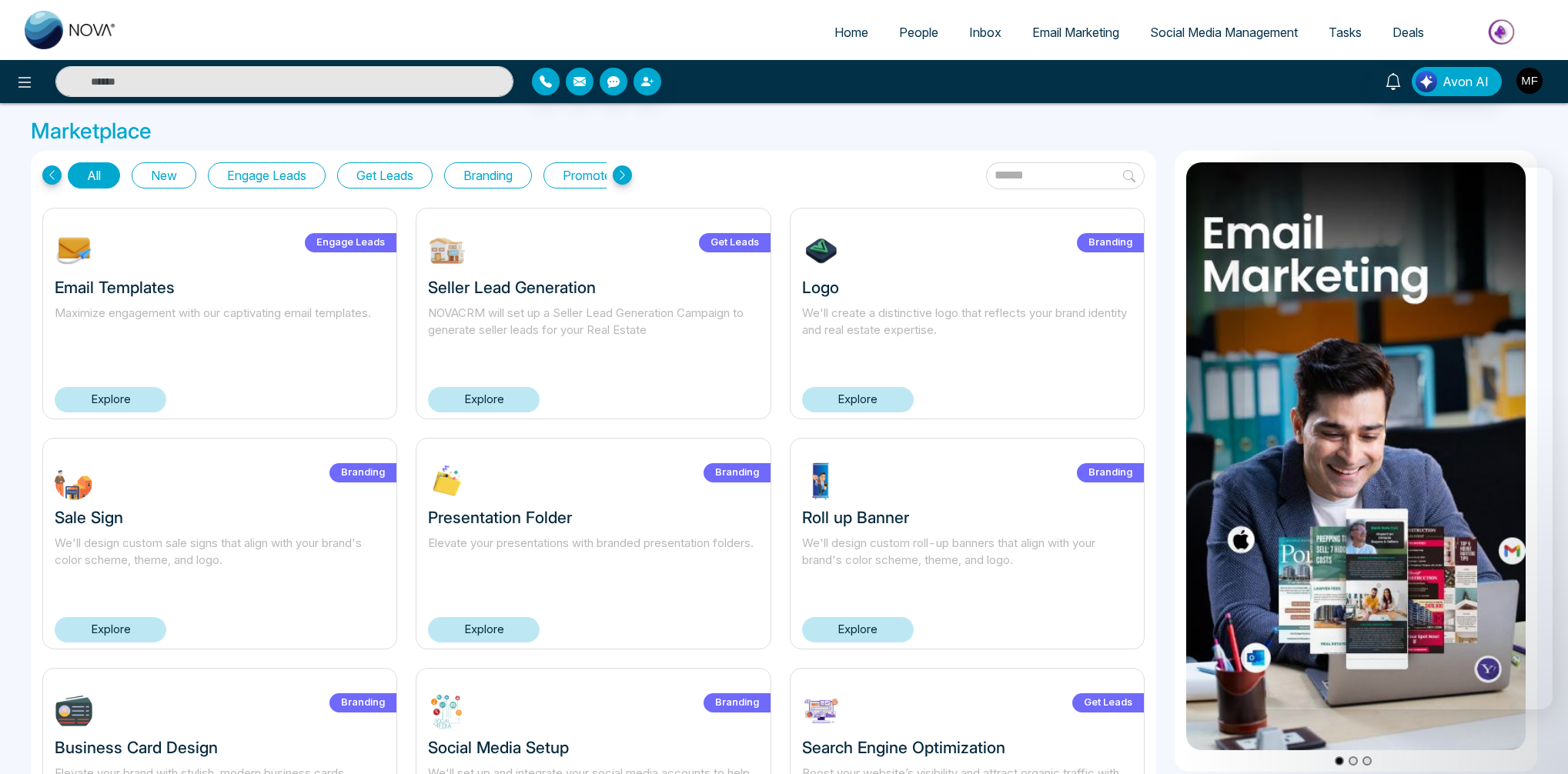
click at [1535, 82] on img "button" at bounding box center [1529, 80] width 26 height 26
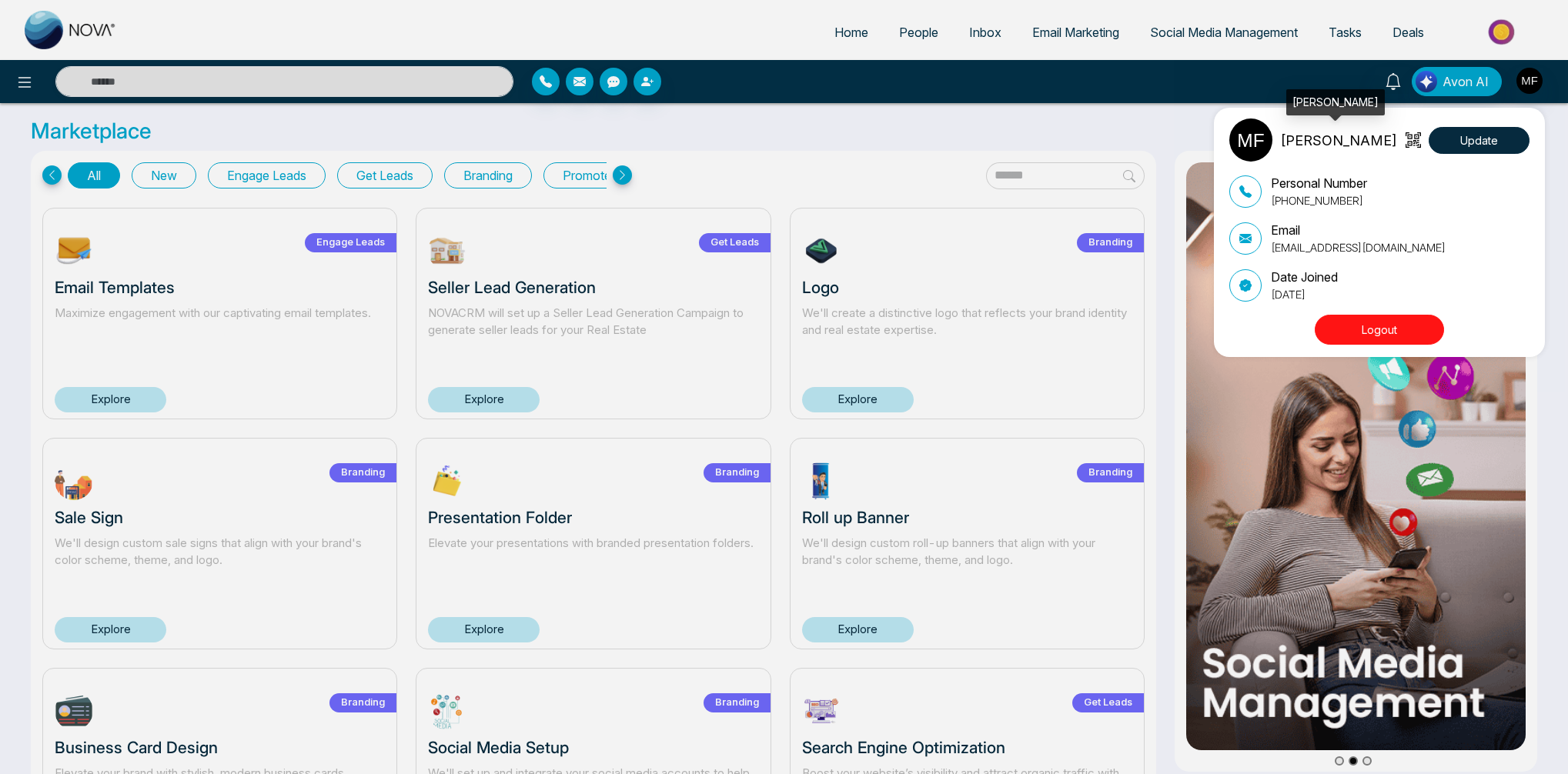
click at [1251, 143] on img at bounding box center [1251, 140] width 43 height 43
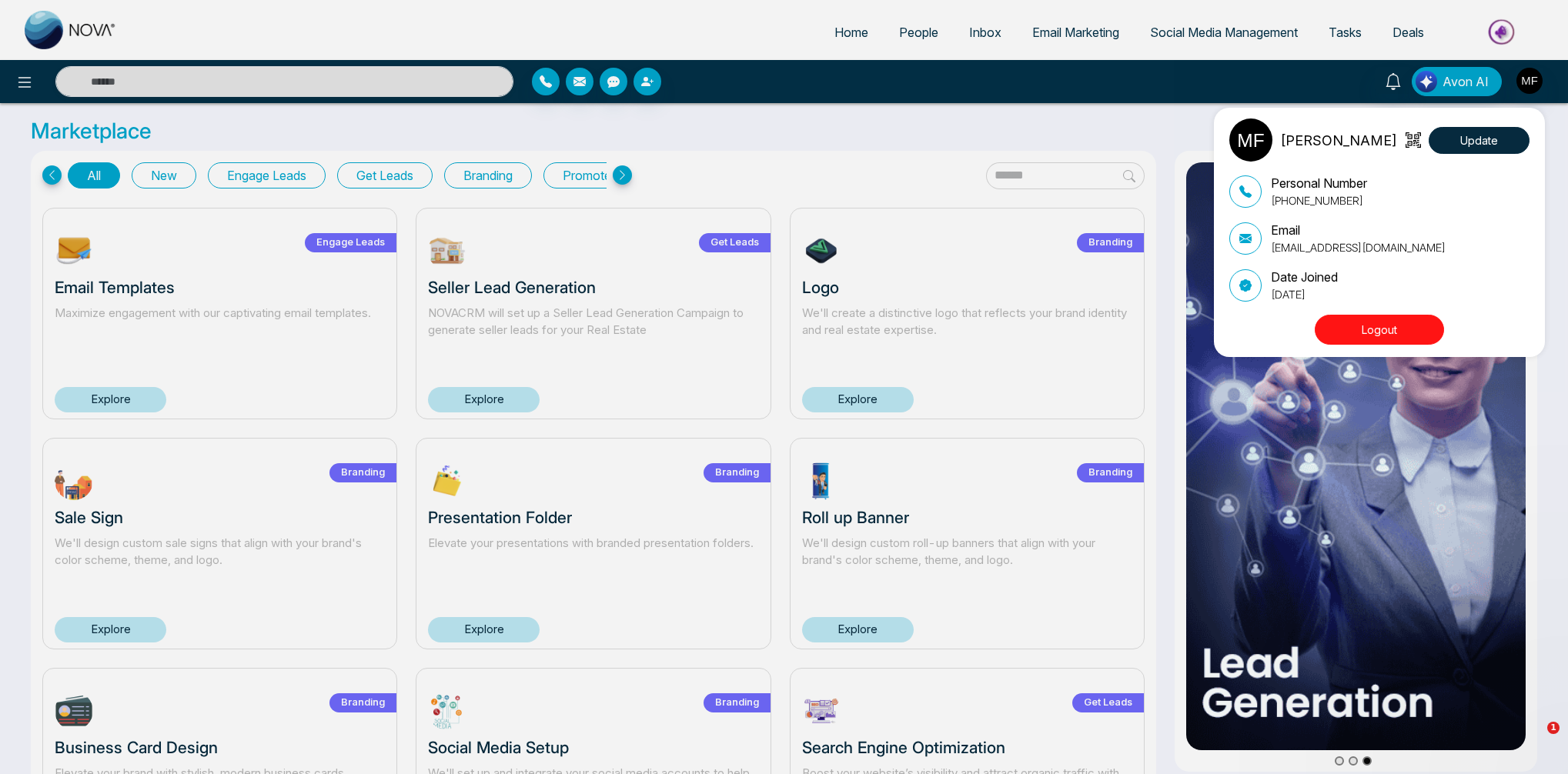
click at [1257, 142] on img at bounding box center [1251, 140] width 43 height 43
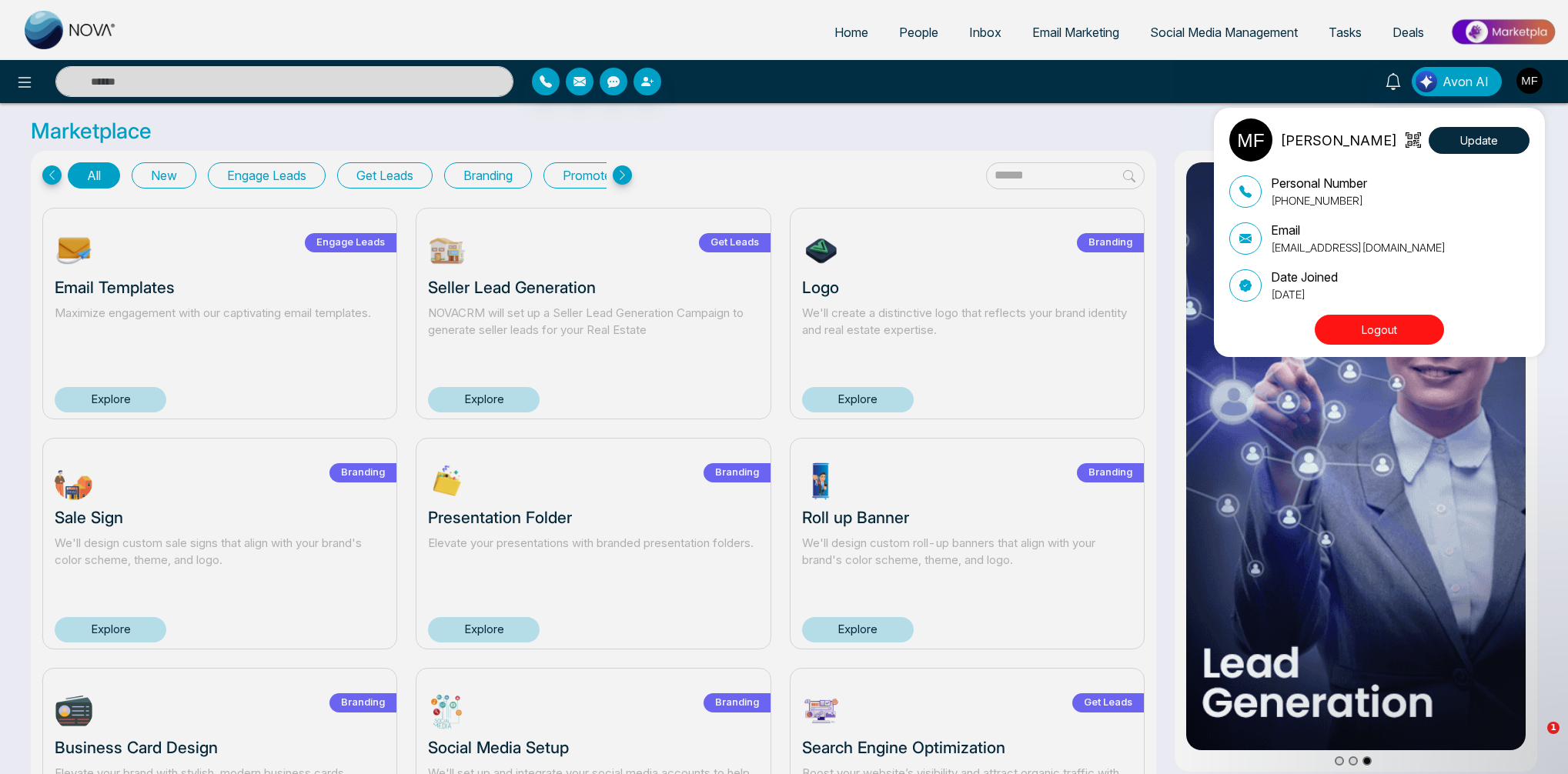
click at [1257, 142] on img at bounding box center [1251, 140] width 43 height 43
click at [1333, 143] on p "[PERSON_NAME]" at bounding box center [1338, 140] width 117 height 21
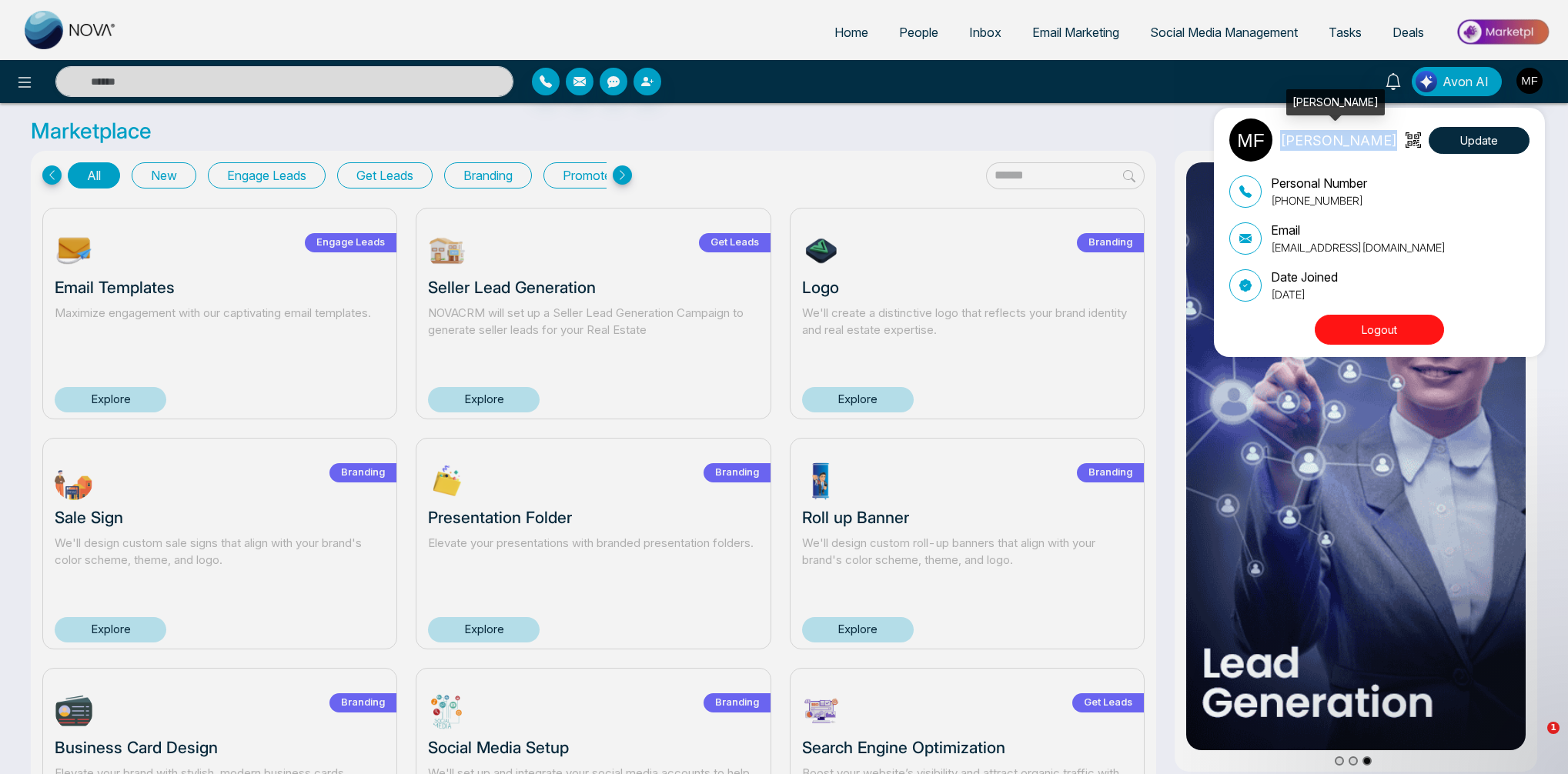
click at [1333, 143] on p "[PERSON_NAME]" at bounding box center [1338, 140] width 117 height 21
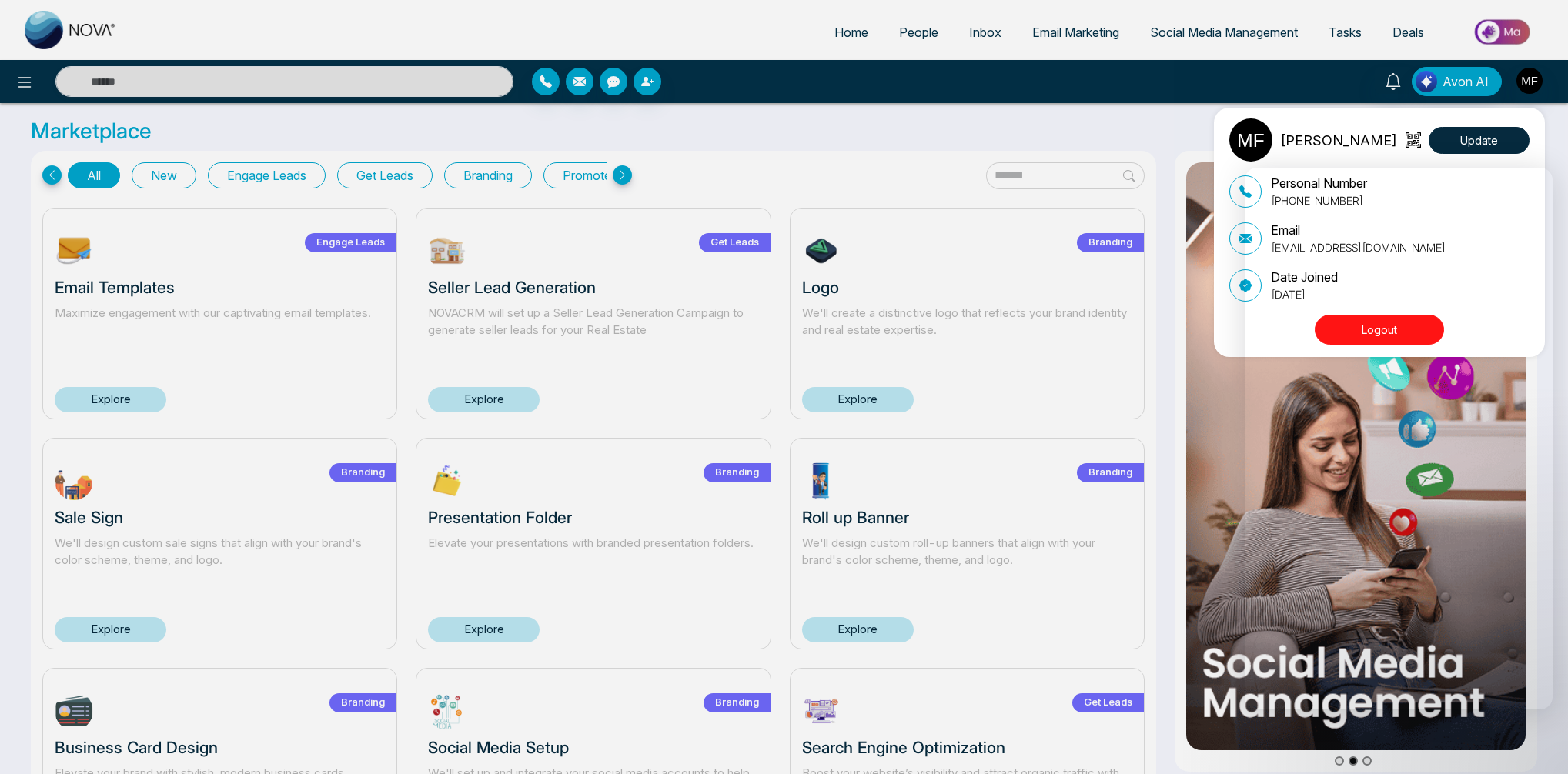
click at [640, 177] on div "[PERSON_NAME] Update Personal Number [PHONE_NUMBER] Email [EMAIL_ADDRESS][DOMAI…" at bounding box center [784, 387] width 1568 height 774
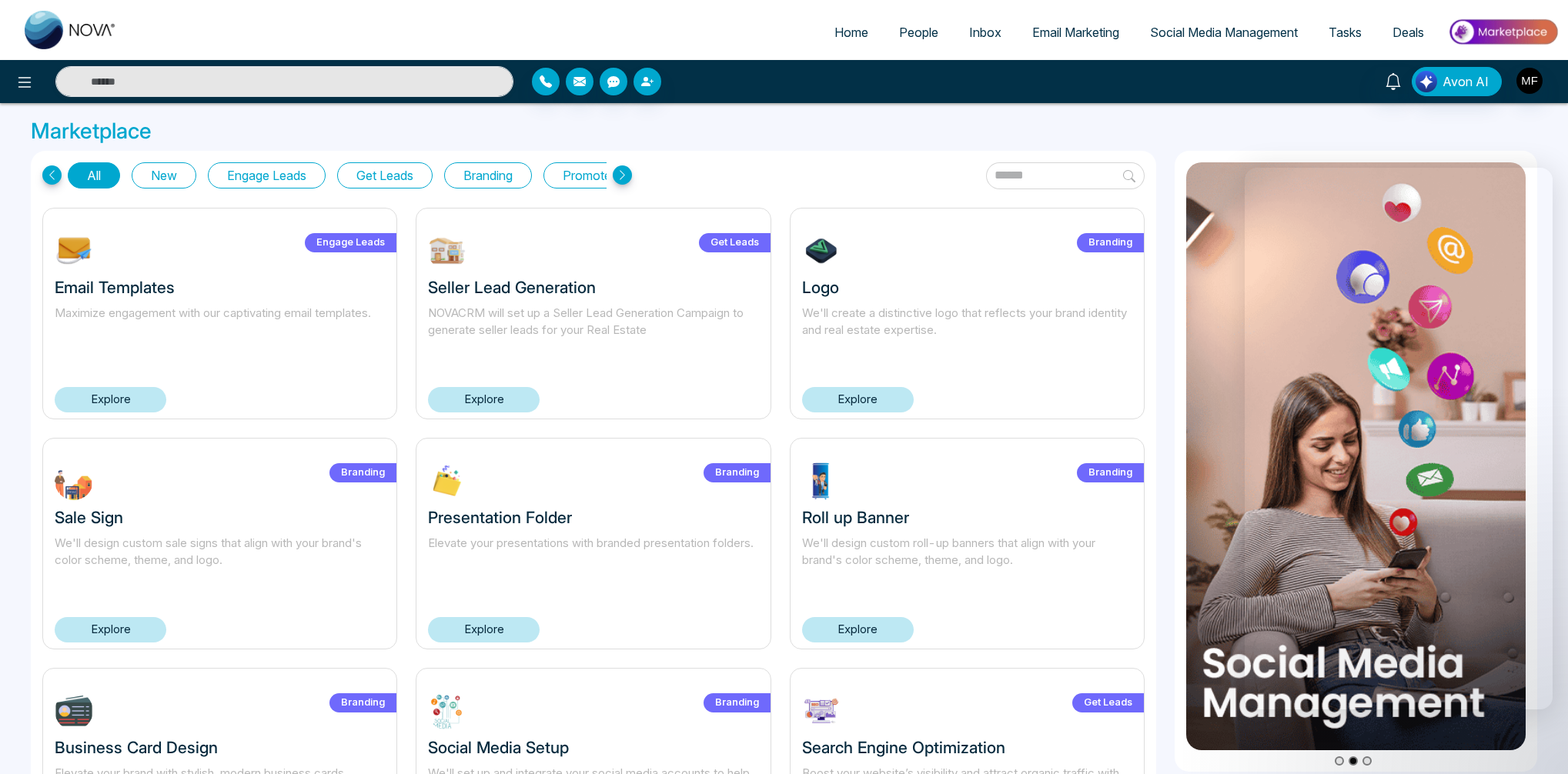
click at [628, 175] on icon at bounding box center [622, 175] width 19 height 19
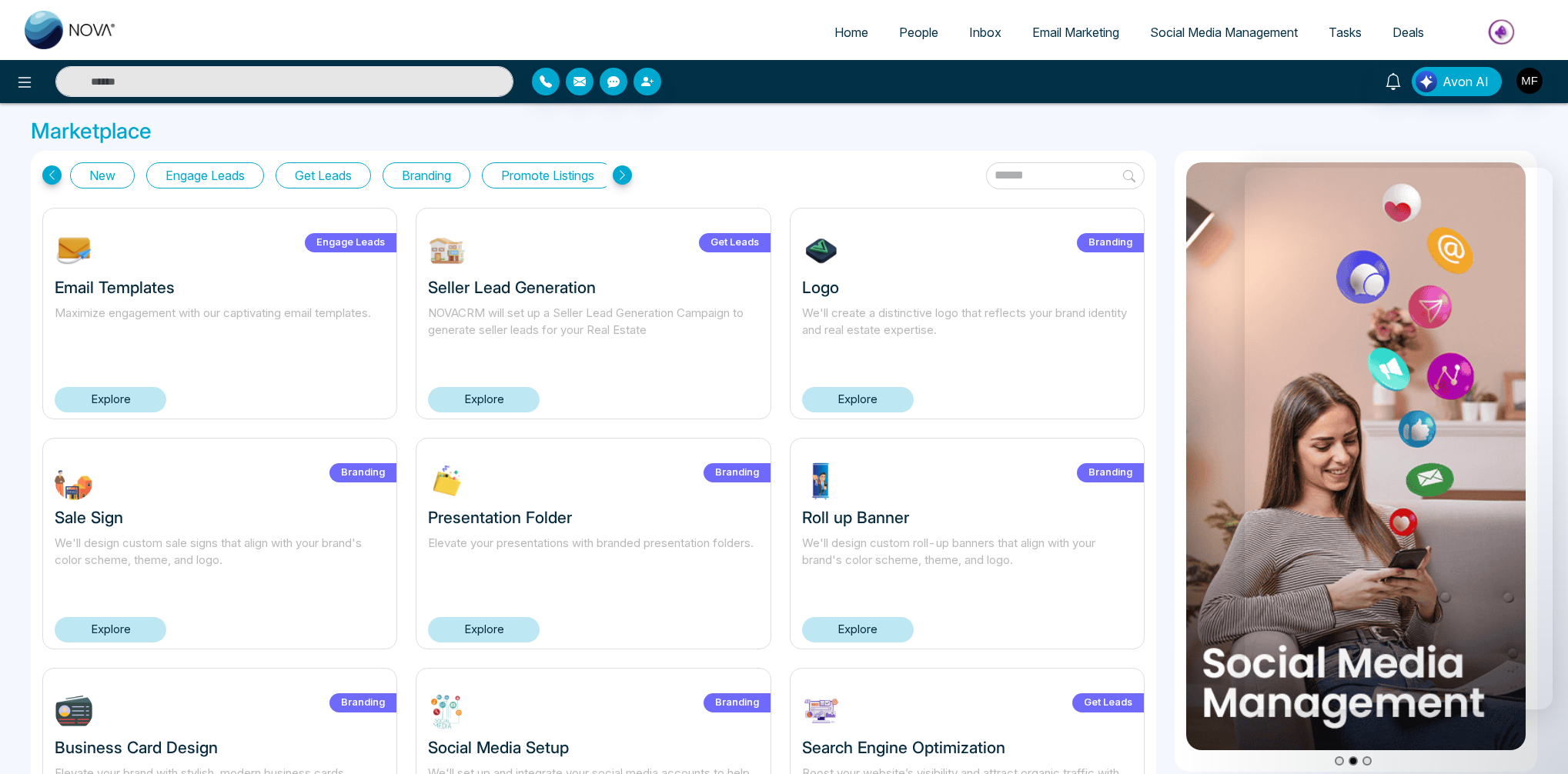
scroll to position [0, 77]
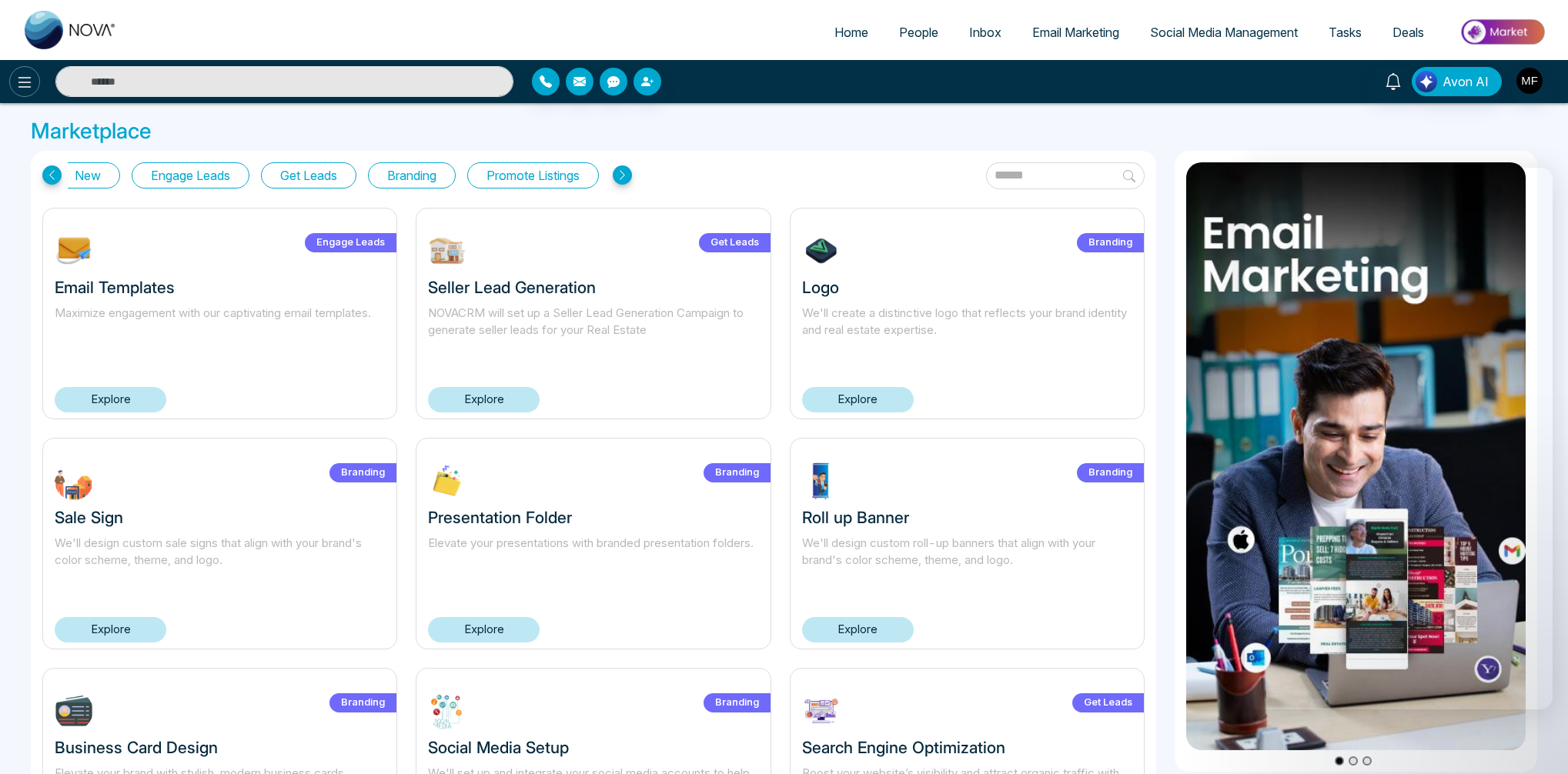
click at [24, 94] on button at bounding box center [24, 81] width 31 height 31
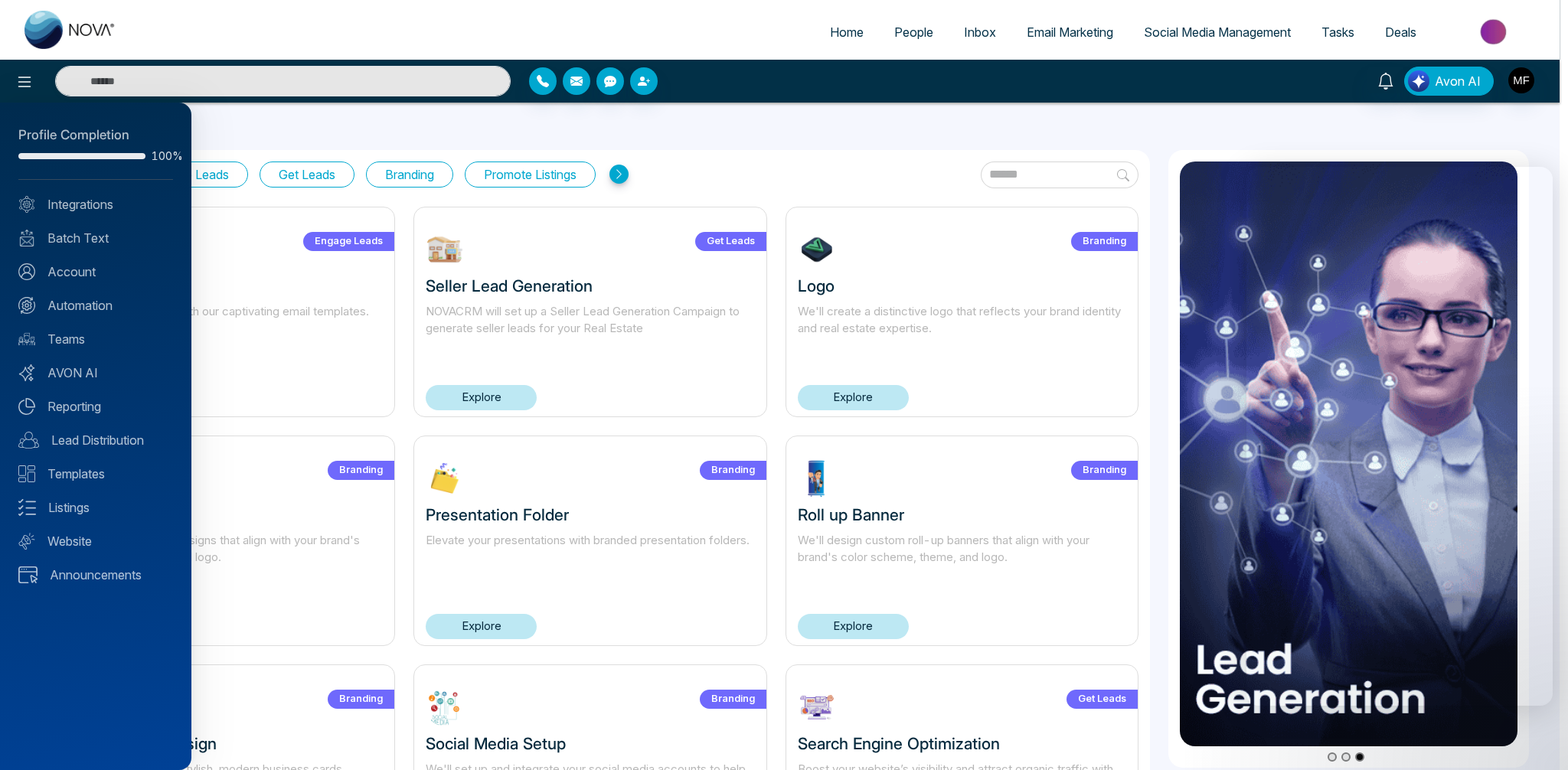
click at [767, 418] on div at bounding box center [784, 385] width 1568 height 770
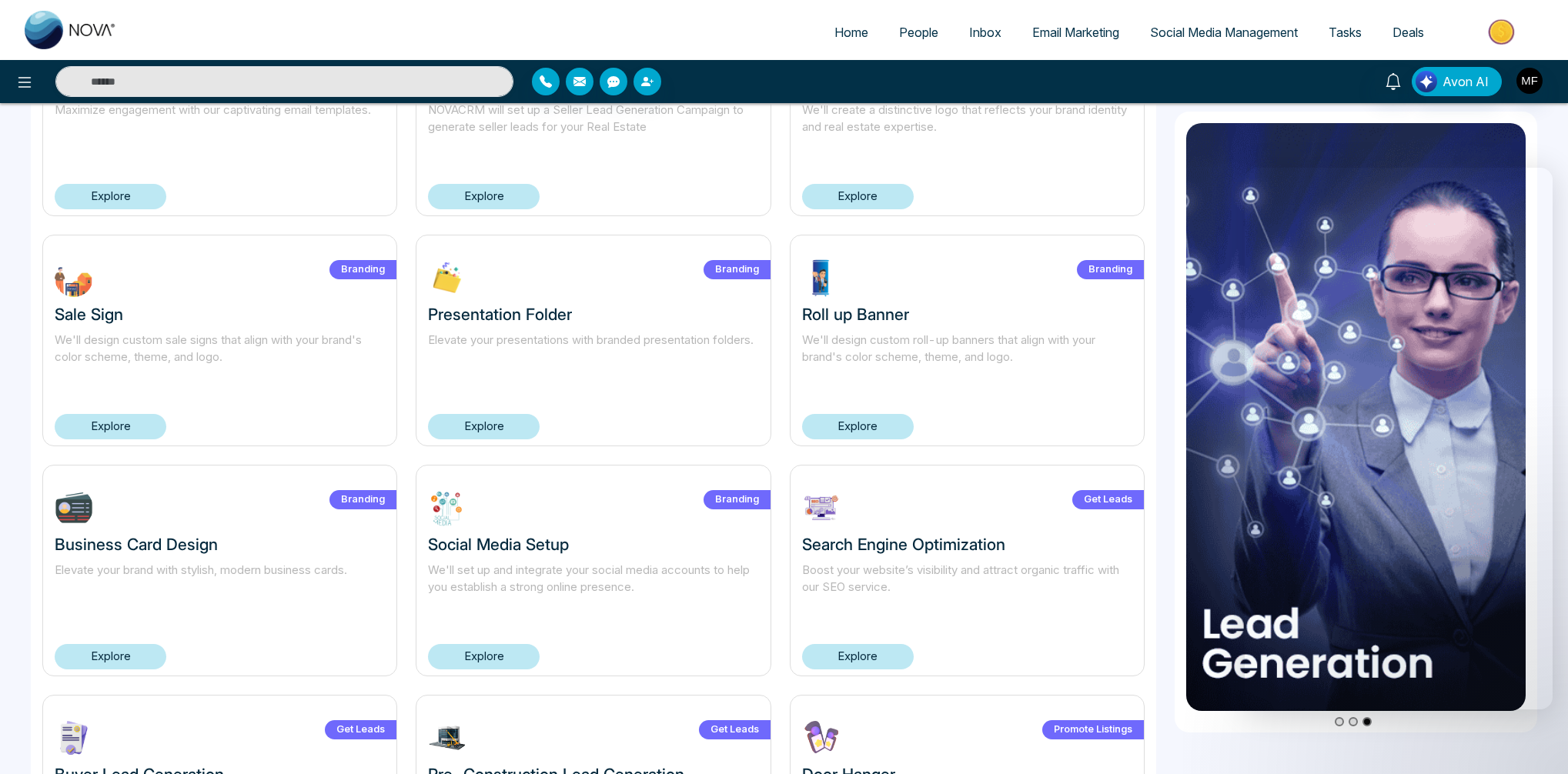
scroll to position [0, 0]
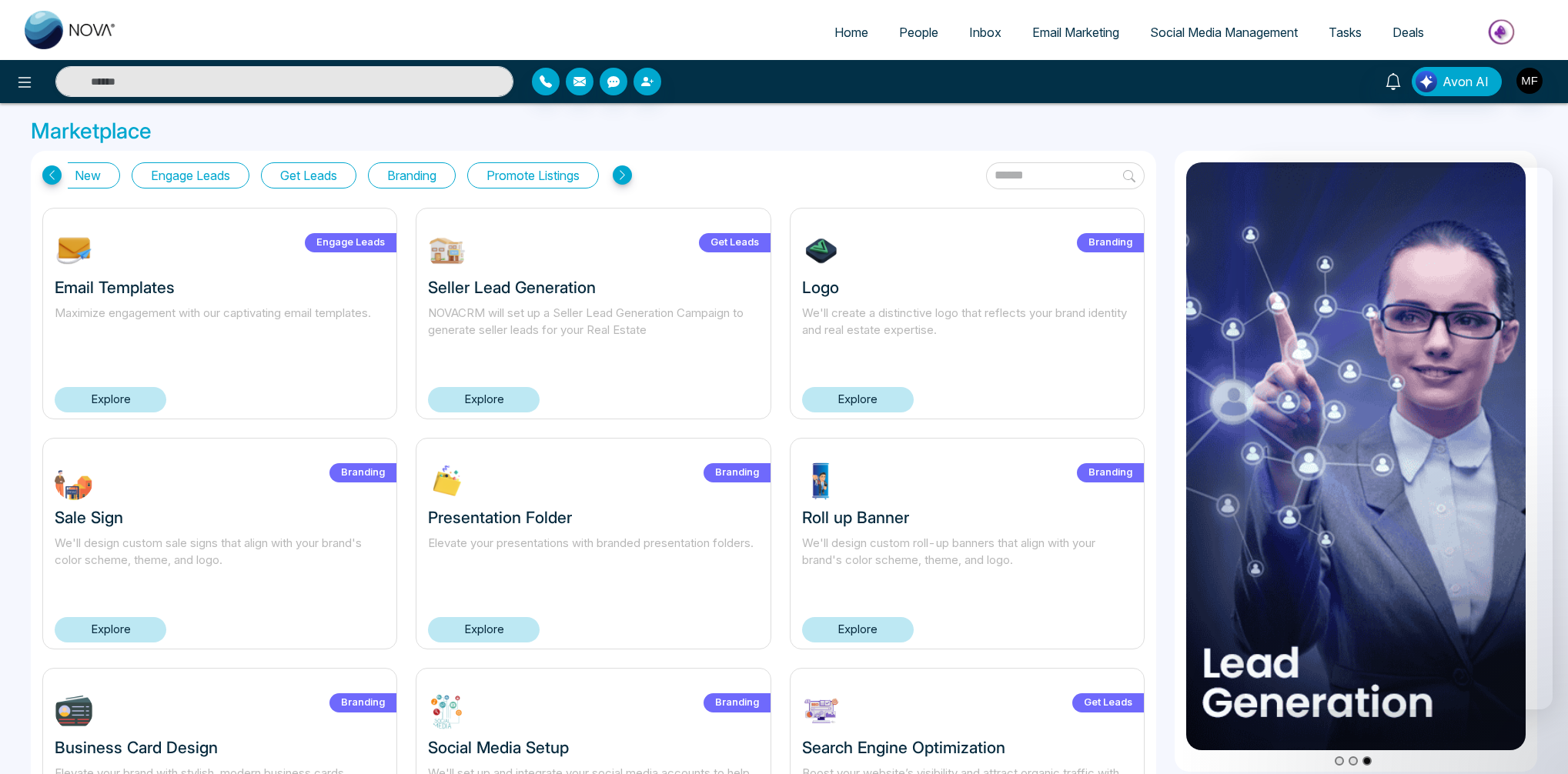
click at [1507, 27] on img at bounding box center [1503, 32] width 112 height 35
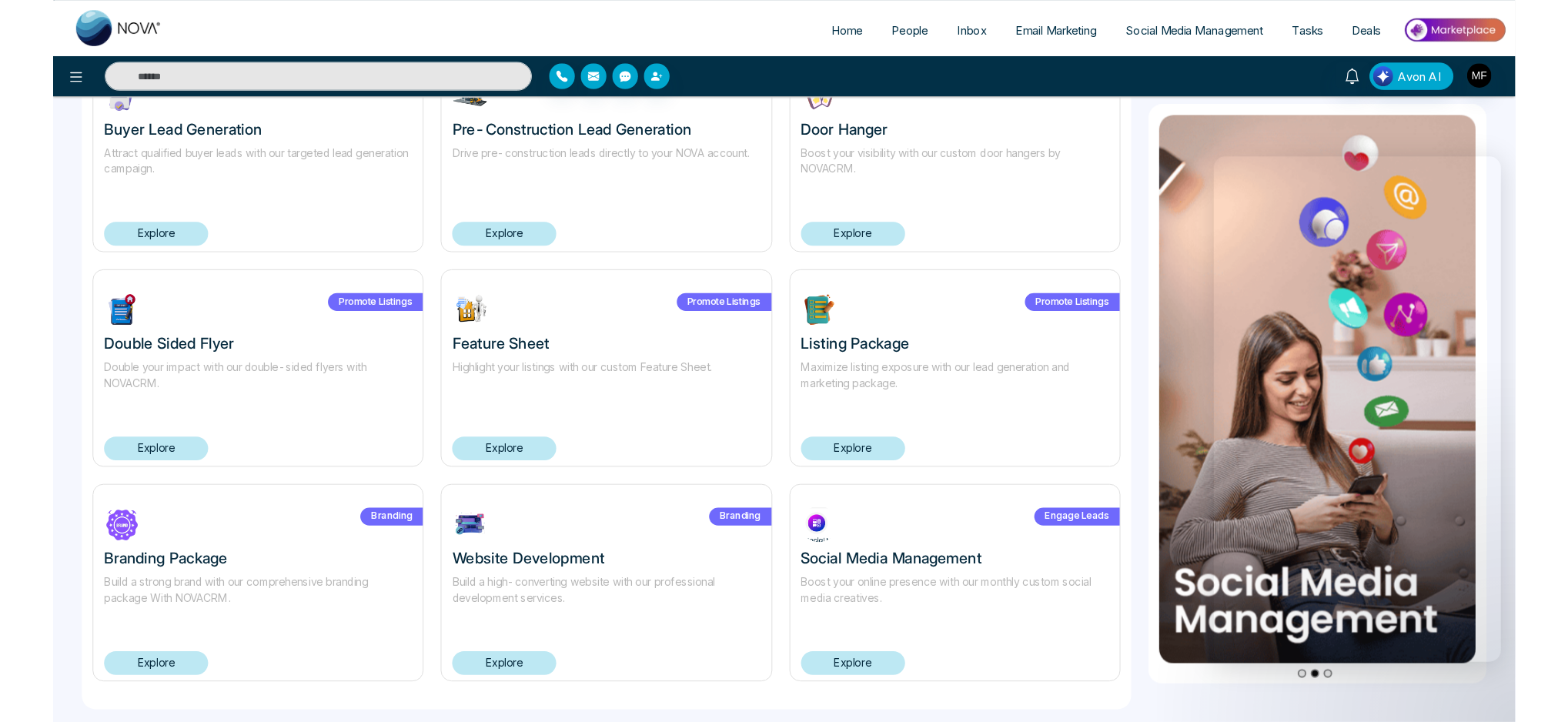
scroll to position [841, 0]
